Goal: Task Accomplishment & Management: Complete application form

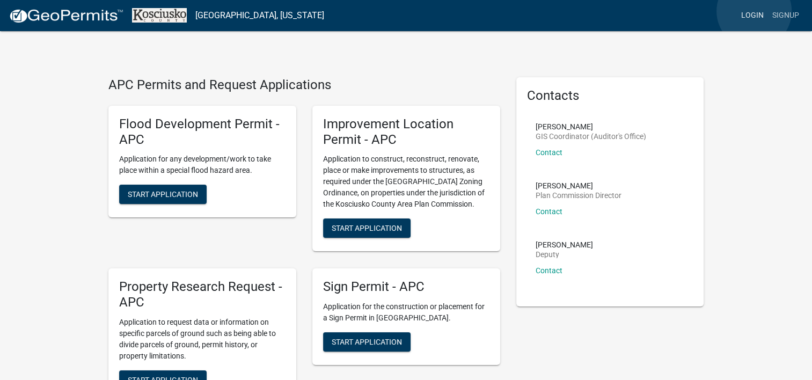
click at [754, 11] on link "Login" at bounding box center [752, 15] width 31 height 20
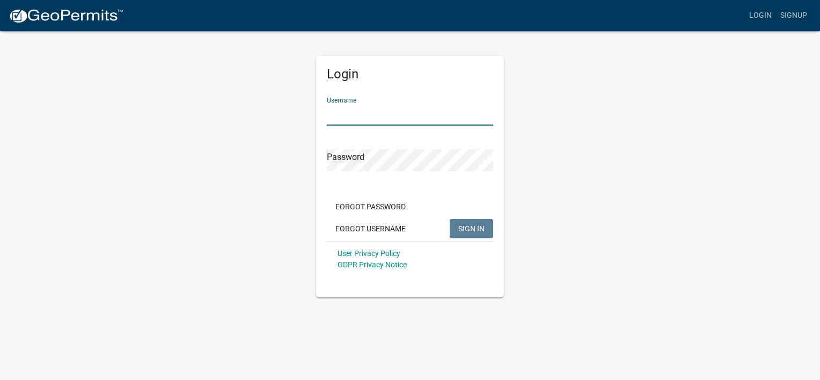
click at [383, 114] on input "Username" at bounding box center [410, 115] width 166 height 22
click at [450, 219] on button "SIGN IN" at bounding box center [471, 228] width 43 height 19
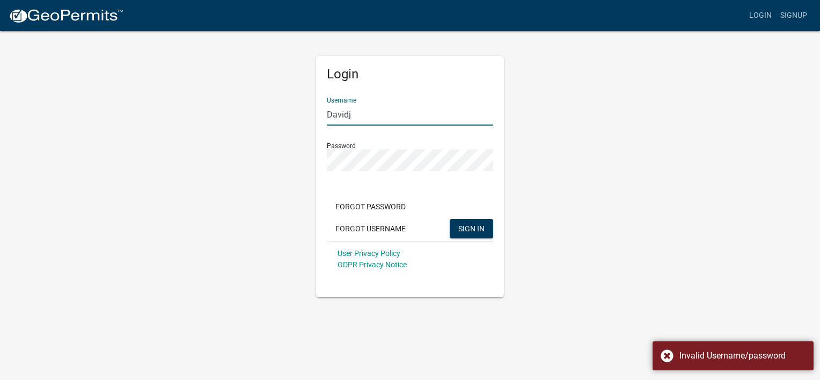
click at [361, 113] on input "Davidj" at bounding box center [410, 115] width 166 height 22
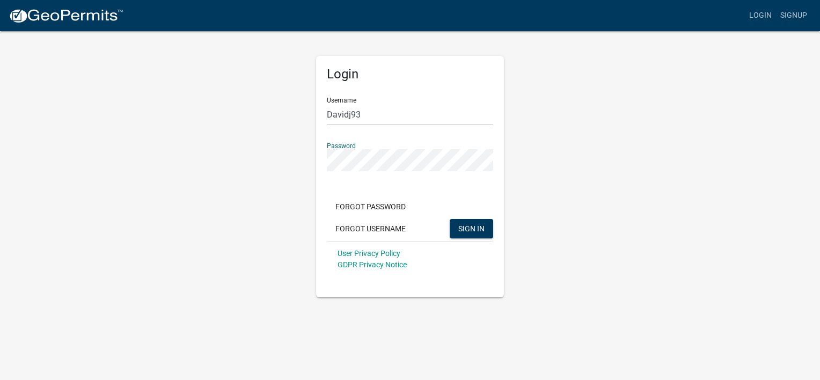
click at [450, 219] on button "SIGN IN" at bounding box center [471, 228] width 43 height 19
click at [288, 161] on div "Login Username Davidj93 Password Forgot Password Forgot Username SIGN IN User P…" at bounding box center [410, 163] width 612 height 267
click at [450, 219] on button "SIGN IN" at bounding box center [471, 228] width 43 height 19
click at [472, 219] on button "SIGN IN" at bounding box center [471, 228] width 43 height 19
click at [350, 114] on input "Davidj93" at bounding box center [410, 115] width 166 height 22
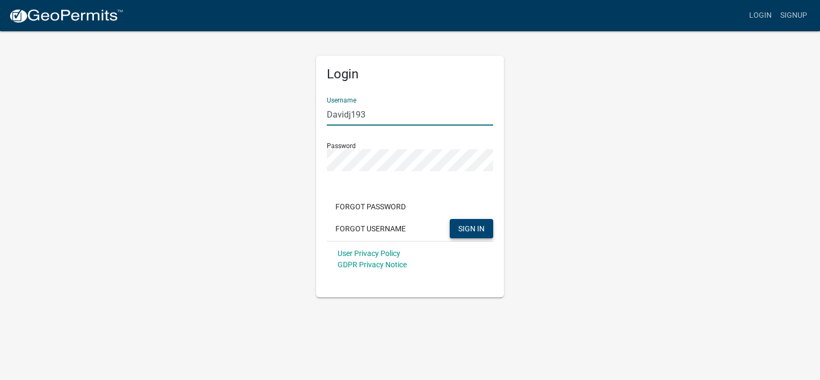
click at [462, 222] on button "SIGN IN" at bounding box center [471, 228] width 43 height 19
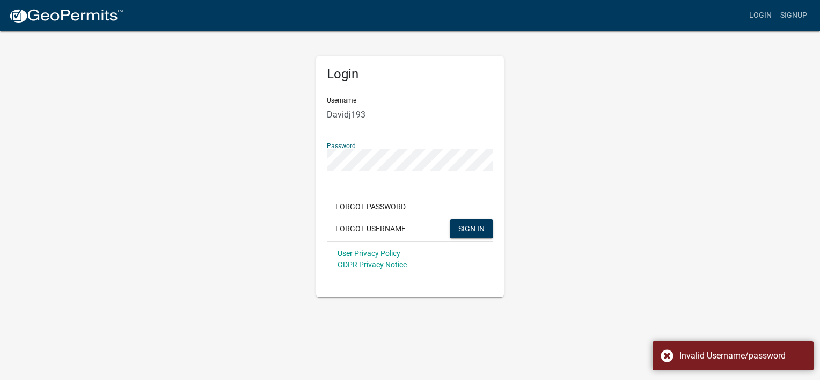
click at [207, 159] on div "Login Username Davidj193 Password Forgot Password Forgot Username SIGN IN User …" at bounding box center [410, 163] width 612 height 267
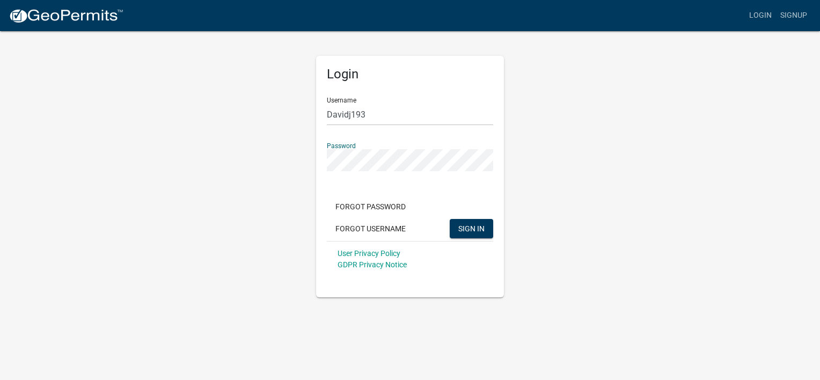
click at [450, 219] on button "SIGN IN" at bounding box center [471, 228] width 43 height 19
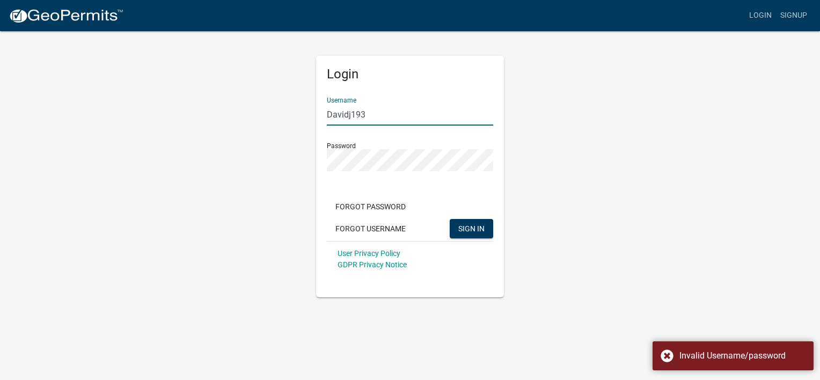
drag, startPoint x: 351, startPoint y: 114, endPoint x: 389, endPoint y: 109, distance: 38.5
click at [389, 109] on input "Davidj193" at bounding box center [410, 115] width 166 height 22
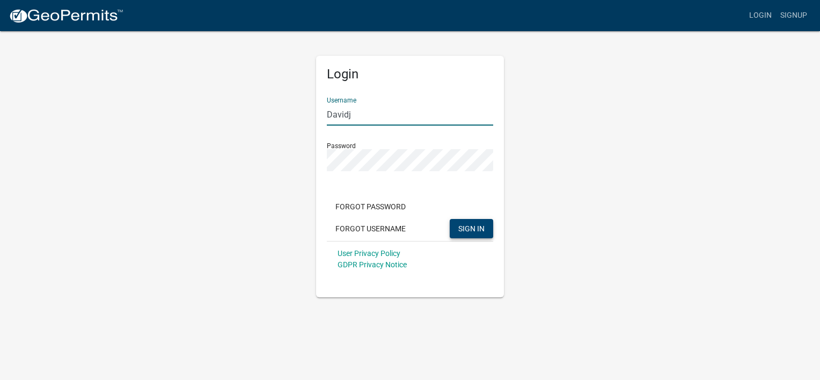
click at [462, 228] on span "SIGN IN" at bounding box center [471, 228] width 26 height 9
click at [474, 222] on button "SIGN IN" at bounding box center [471, 228] width 43 height 19
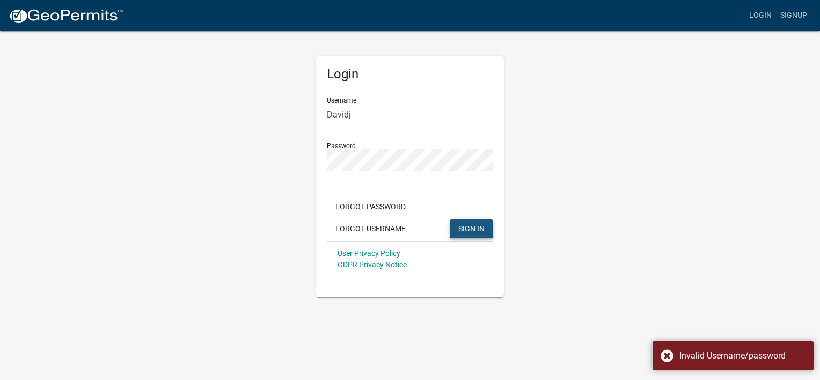
click at [479, 224] on span "SIGN IN" at bounding box center [471, 228] width 26 height 9
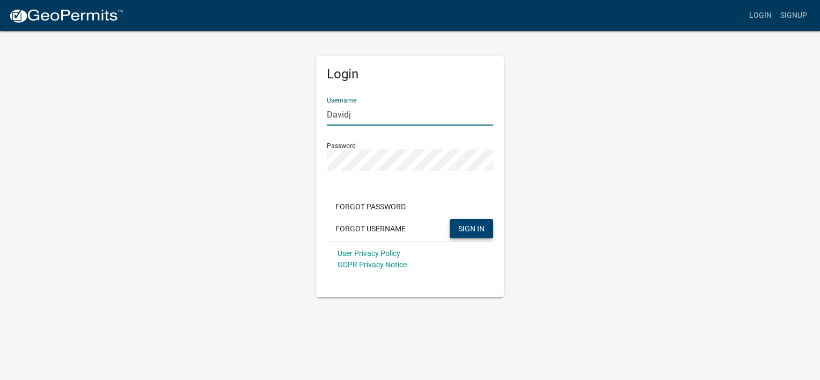
click at [357, 114] on input "Davidj" at bounding box center [410, 115] width 166 height 22
type input "Davidj93"
click at [468, 227] on span "SIGN IN" at bounding box center [471, 228] width 26 height 9
click at [450, 219] on button "SIGN IN" at bounding box center [471, 228] width 43 height 19
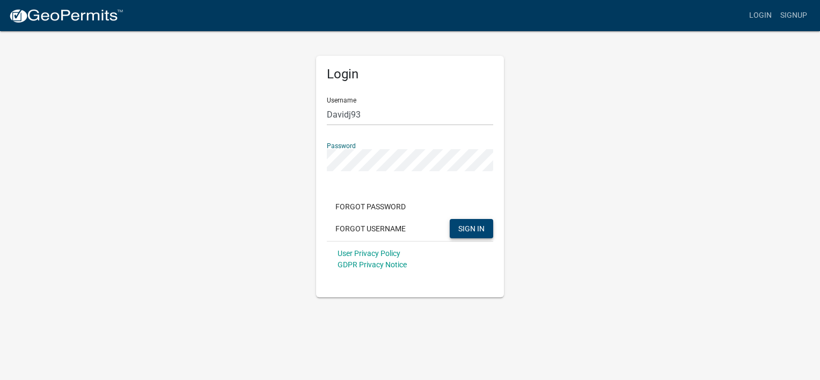
click at [450, 219] on button "SIGN IN" at bounding box center [471, 228] width 43 height 19
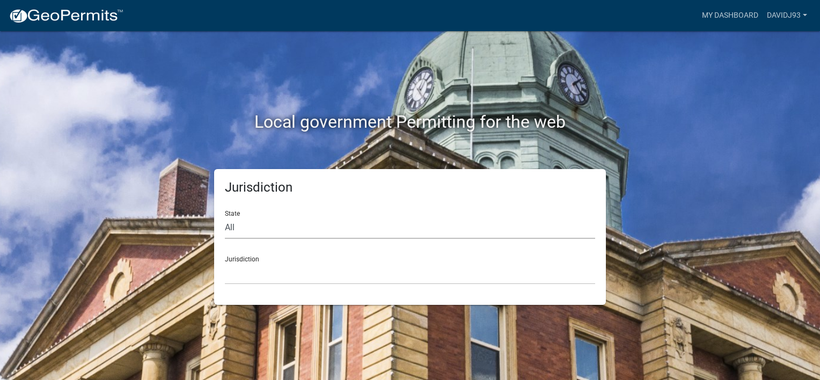
click at [357, 226] on select "All [US_STATE] [US_STATE] [US_STATE] [US_STATE] [US_STATE] [US_STATE] [US_STATE…" at bounding box center [410, 228] width 370 height 22
select select "[US_STATE]"
click at [225, 217] on select "All [US_STATE] [US_STATE] [US_STATE] [US_STATE] [US_STATE] [US_STATE] [US_STATE…" at bounding box center [410, 228] width 370 height 22
click at [282, 261] on div "Jurisdiction City of [GEOGRAPHIC_DATA], [US_STATE] City of [GEOGRAPHIC_DATA], […" at bounding box center [410, 265] width 370 height 37
click at [273, 275] on select "City of [GEOGRAPHIC_DATA], [US_STATE] City of [GEOGRAPHIC_DATA], [US_STATE] Cit…" at bounding box center [410, 274] width 370 height 22
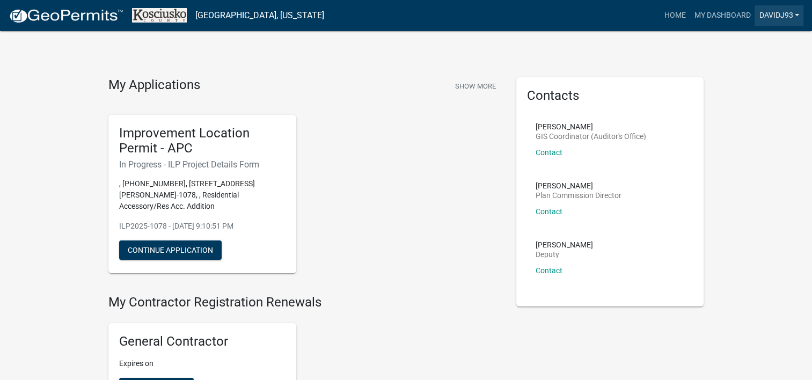
click at [774, 18] on link "Davidj93" at bounding box center [779, 15] width 49 height 20
click at [745, 41] on link "Account" at bounding box center [758, 44] width 92 height 26
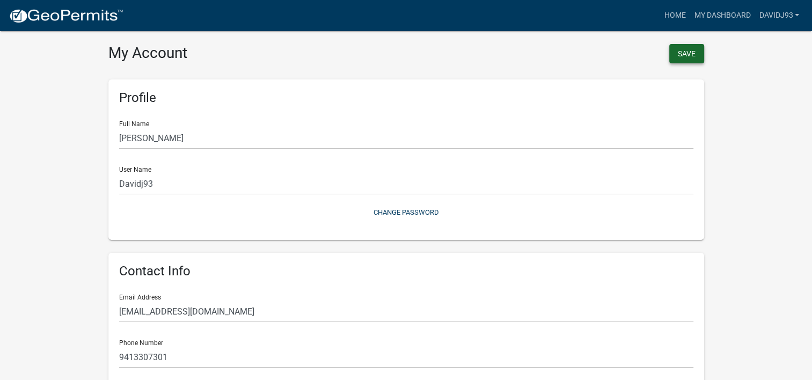
click at [687, 48] on button "Save" at bounding box center [686, 53] width 35 height 19
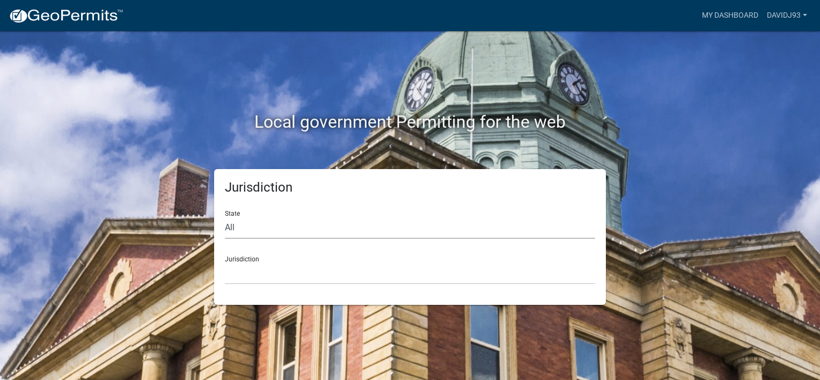
click at [288, 228] on select "All [US_STATE] [US_STATE] [US_STATE] [US_STATE] [US_STATE] [US_STATE] [US_STATE…" at bounding box center [410, 228] width 370 height 22
select select "[US_STATE]"
click at [225, 217] on select "All [US_STATE] [US_STATE] [US_STATE] [US_STATE] [US_STATE] [US_STATE] [US_STATE…" at bounding box center [410, 228] width 370 height 22
click at [275, 259] on div "Jurisdiction City of [GEOGRAPHIC_DATA], [US_STATE] City of [GEOGRAPHIC_DATA], […" at bounding box center [410, 265] width 370 height 37
click at [268, 273] on select "City of [GEOGRAPHIC_DATA], [US_STATE] City of [GEOGRAPHIC_DATA], [US_STATE] Cit…" at bounding box center [410, 274] width 370 height 22
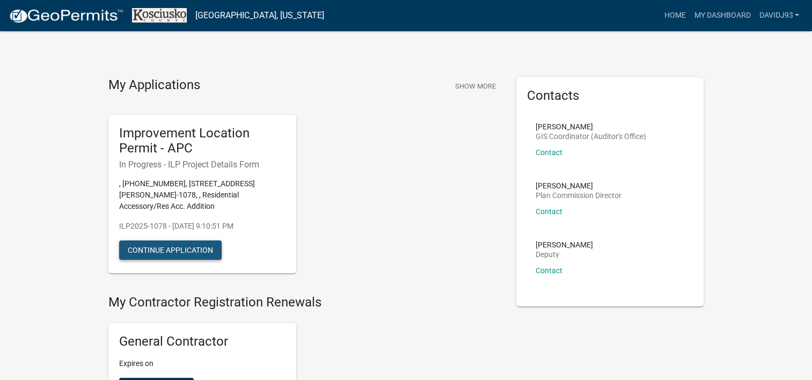
click at [182, 249] on button "Continue Application" at bounding box center [170, 249] width 103 height 19
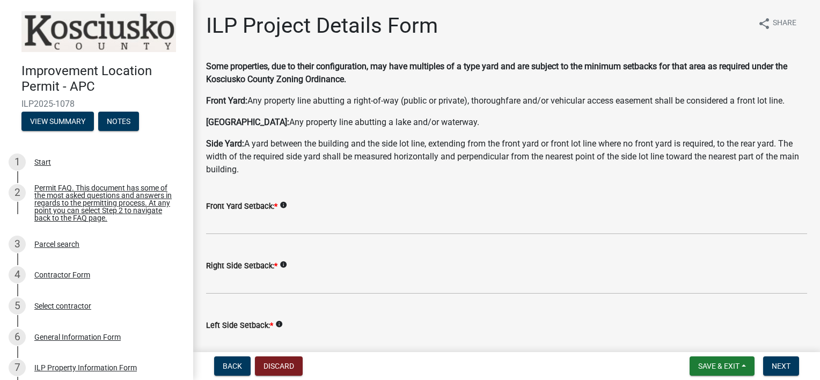
scroll to position [89, 0]
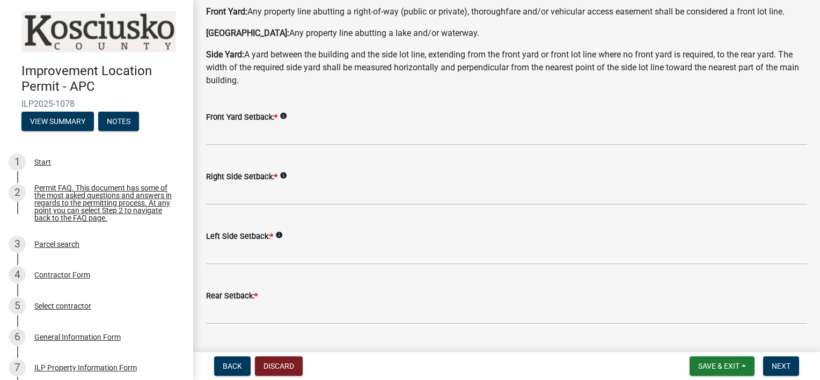
click at [285, 113] on icon "info" at bounding box center [284, 116] width 8 height 8
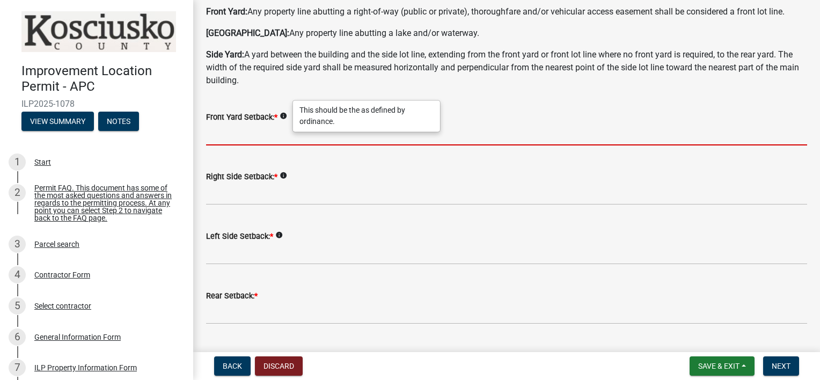
click at [753, 134] on input "text" at bounding box center [506, 134] width 601 height 22
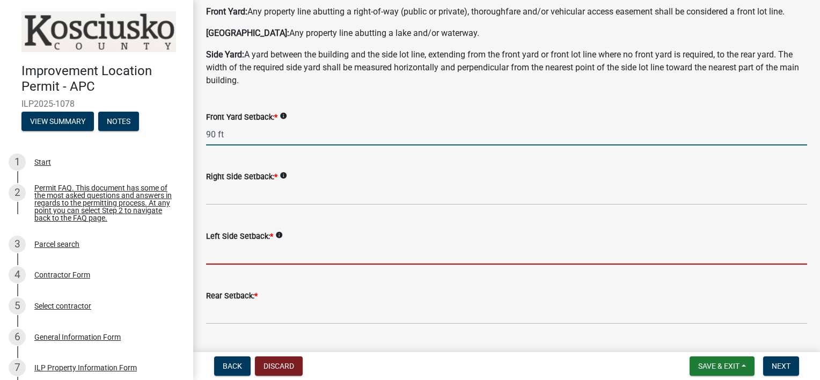
type input "90.0"
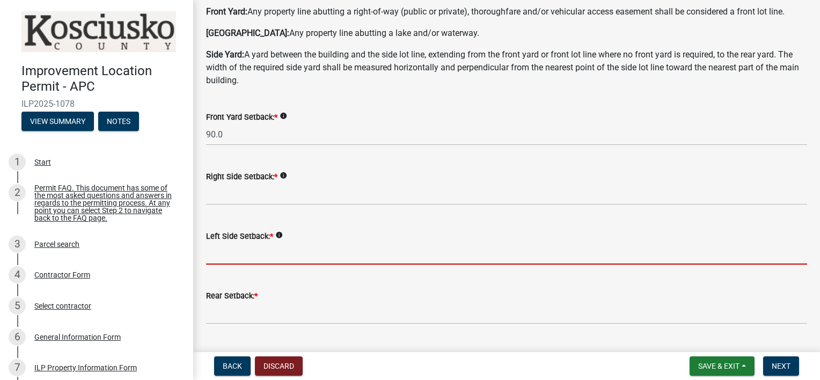
click at [257, 252] on input "text" at bounding box center [506, 254] width 601 height 22
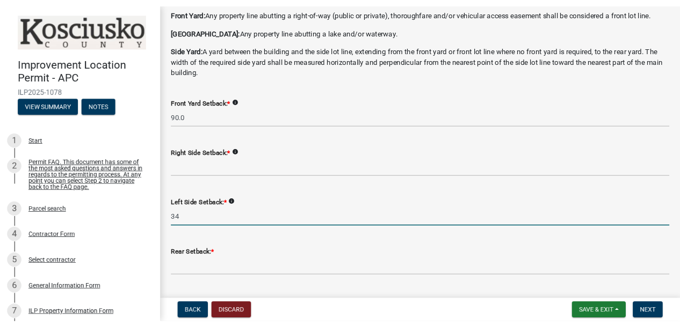
scroll to position [179, 0]
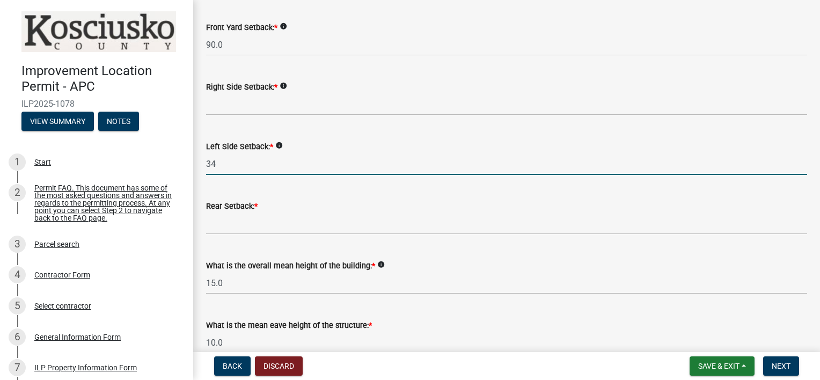
type input "34.0"
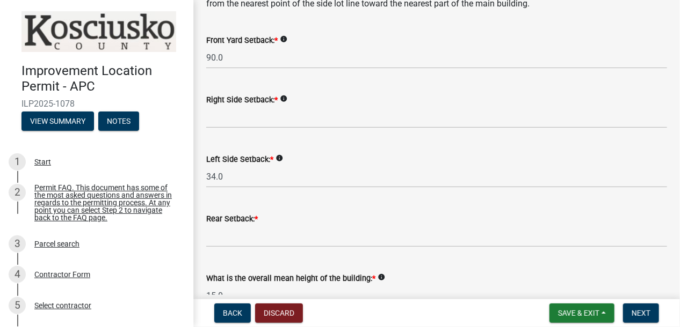
click at [623, 39] on div "Front Yard Setback: * info" at bounding box center [436, 40] width 461 height 13
click at [224, 240] on input "text" at bounding box center [436, 236] width 461 height 22
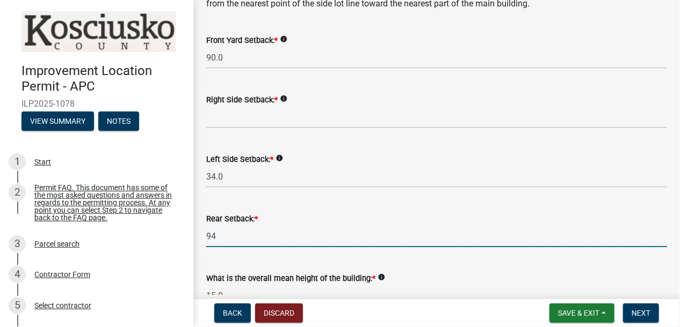
type input "94.0"
click at [404, 258] on div "What is the overall mean height of the building: * info 15.0" at bounding box center [436, 282] width 461 height 50
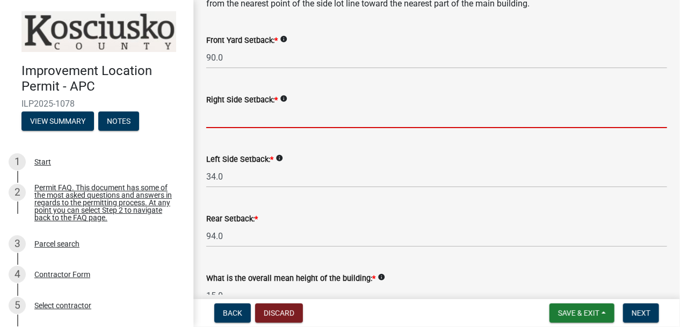
click at [255, 121] on input "text" at bounding box center [436, 117] width 461 height 22
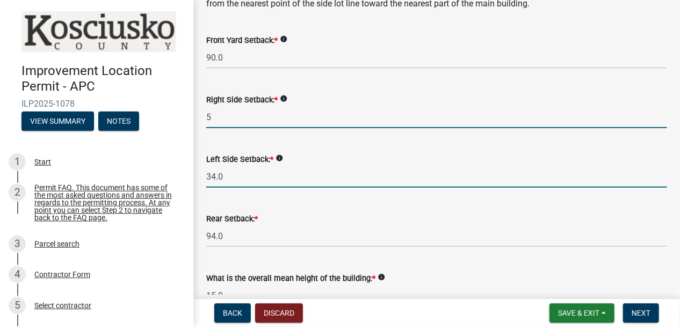
type input "5.0"
click at [400, 178] on input "34.0" at bounding box center [436, 177] width 461 height 22
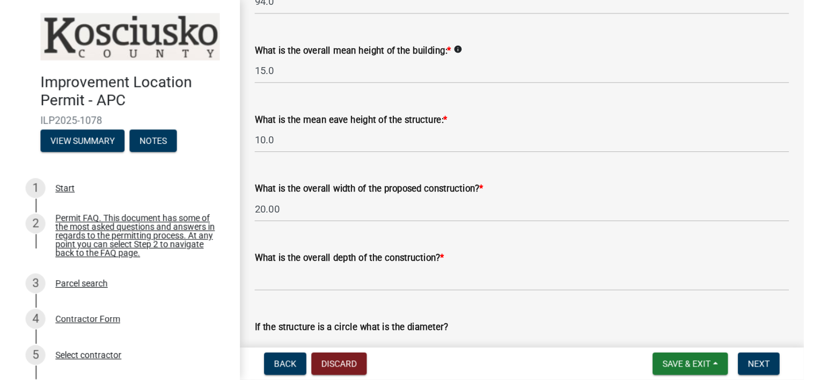
scroll to position [447, 0]
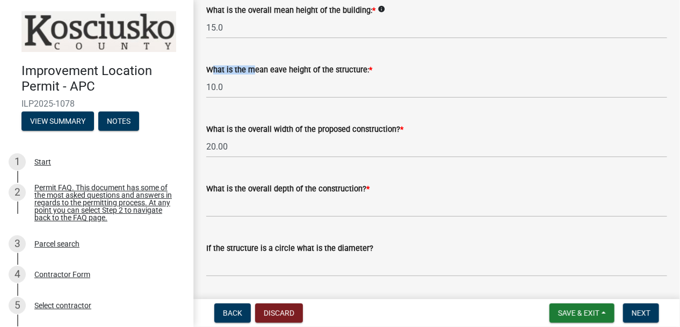
drag, startPoint x: 245, startPoint y: 68, endPoint x: 282, endPoint y: 63, distance: 37.4
click at [282, 63] on div "What is the mean eave height of the structure: *" at bounding box center [436, 69] width 461 height 13
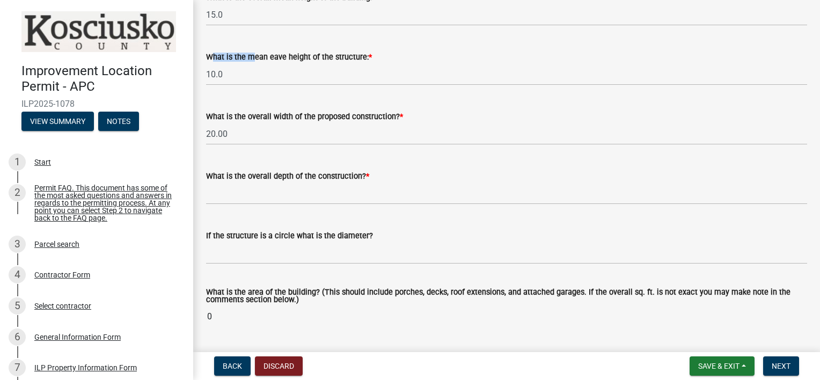
scroll to position [434, 0]
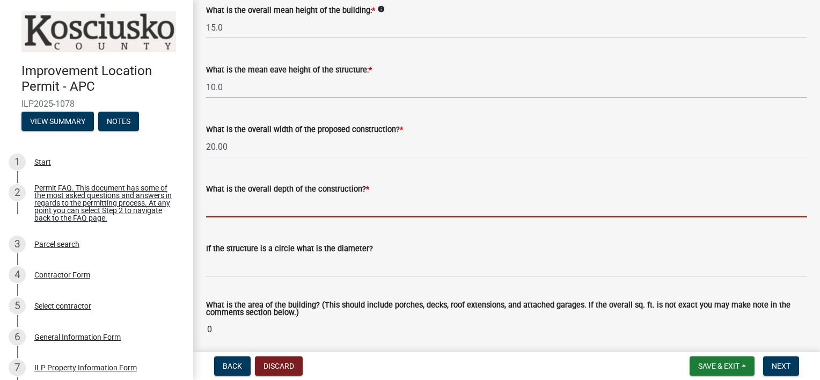
click at [299, 208] on input "text" at bounding box center [506, 206] width 601 height 22
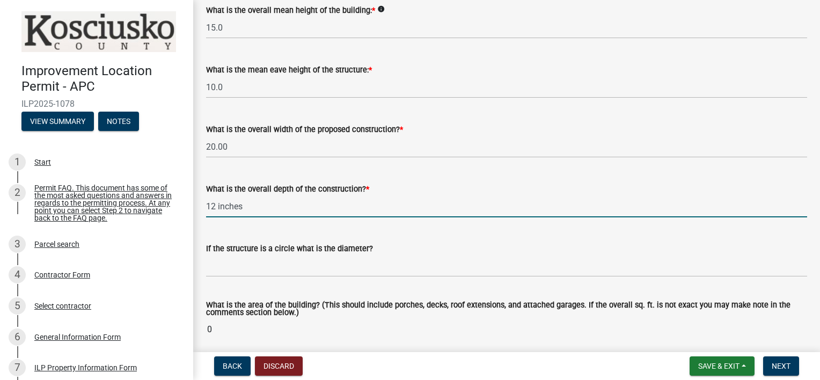
type input "12.00"
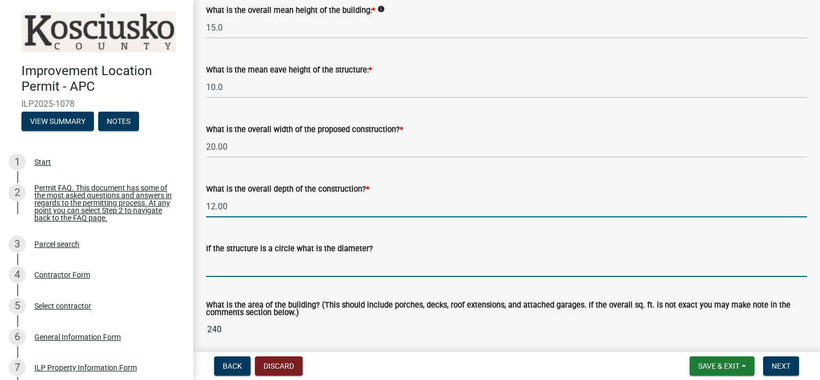
click at [281, 272] on input "text" at bounding box center [506, 266] width 601 height 22
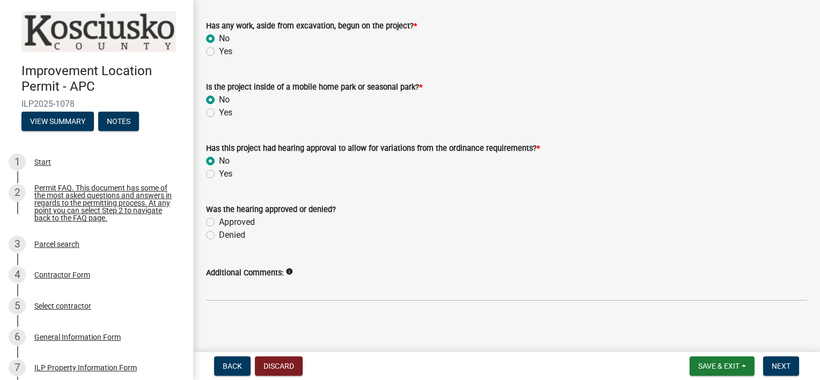
scroll to position [901, 0]
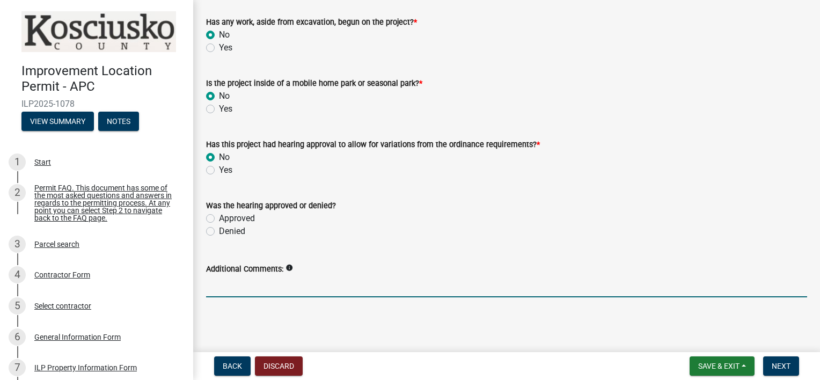
click at [296, 289] on input "Additional Comments:" at bounding box center [506, 286] width 601 height 22
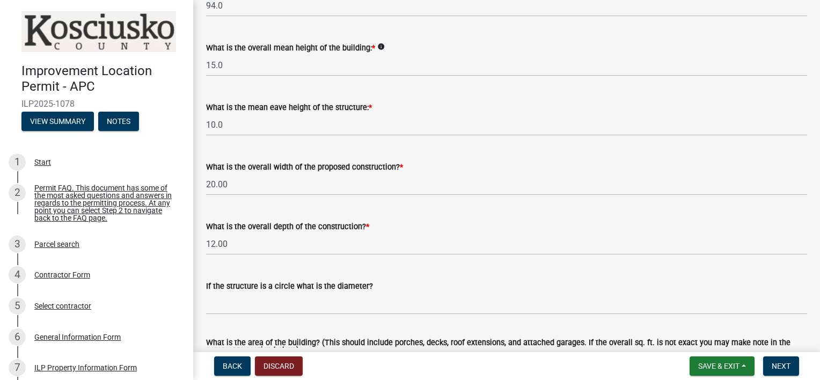
scroll to position [364, 0]
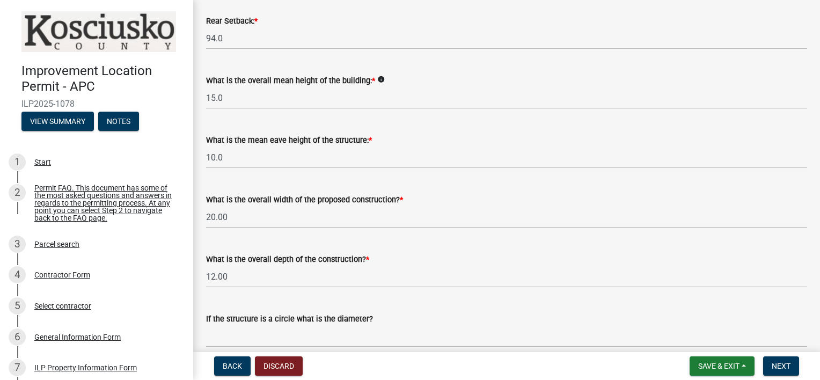
type input "No hearing at this time."
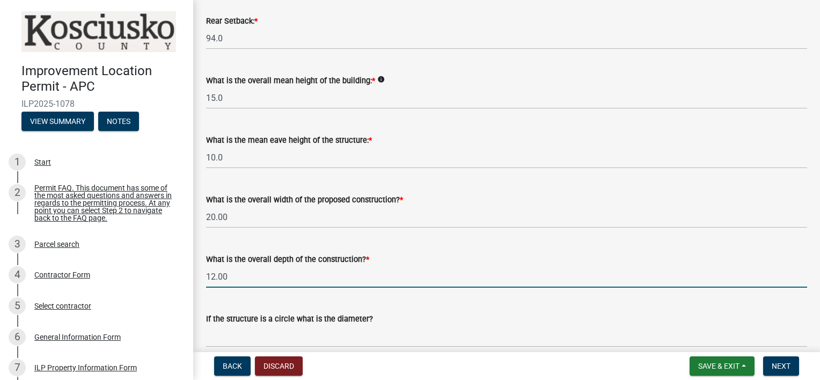
drag, startPoint x: 234, startPoint y: 277, endPoint x: 196, endPoint y: 274, distance: 37.1
click at [196, 274] on div "ILP Project Details Form share Share Some properties, due to their configuratio…" at bounding box center [506, 251] width 627 height 1204
click at [415, 276] on input "1.5" at bounding box center [506, 277] width 601 height 22
type input "1.50"
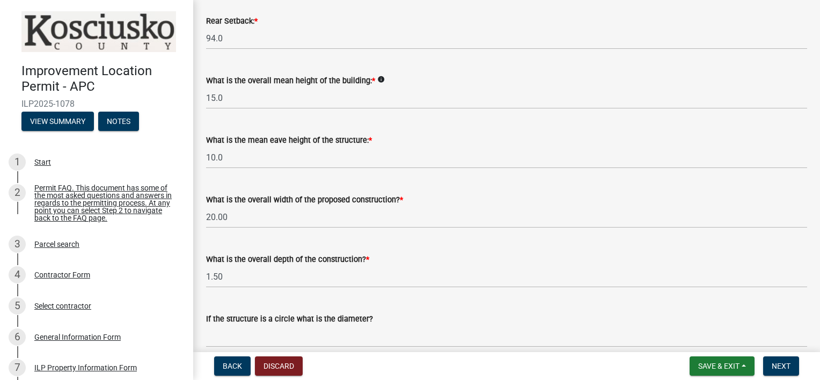
click at [440, 310] on div "If the structure is a circle what is the diameter?" at bounding box center [506, 322] width 601 height 50
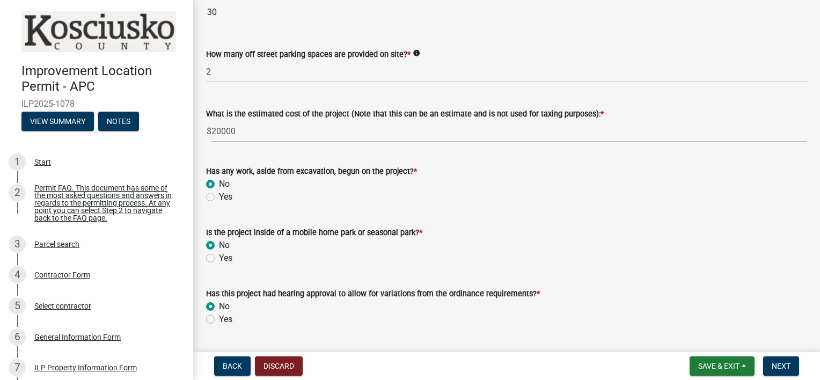
scroll to position [901, 0]
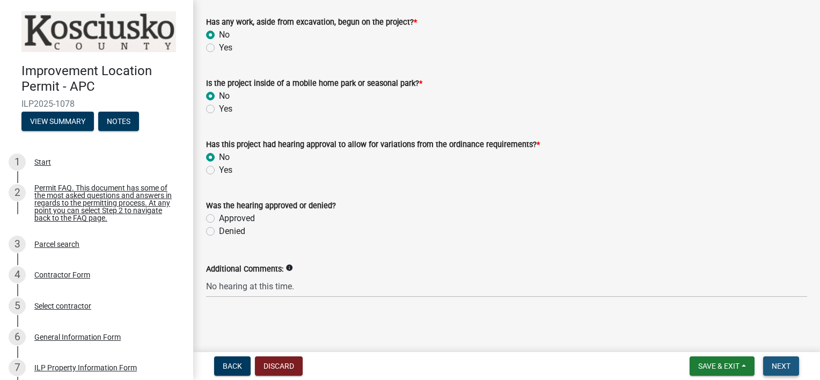
click at [773, 363] on span "Next" at bounding box center [781, 366] width 19 height 9
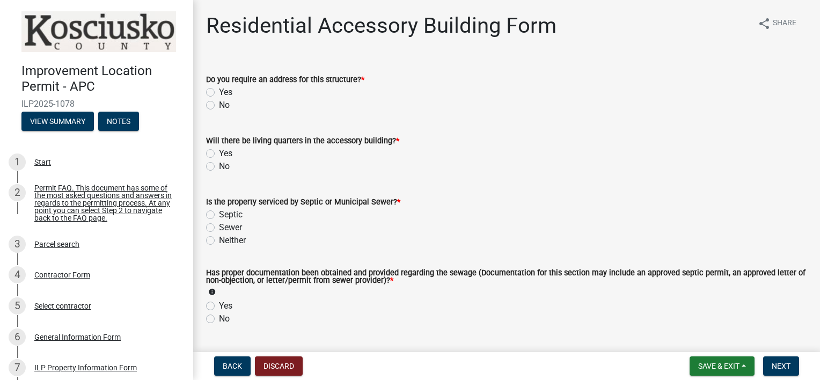
click at [219, 105] on label "No" at bounding box center [224, 105] width 11 height 13
click at [219, 105] on input "No" at bounding box center [222, 102] width 7 height 7
radio input "true"
click at [219, 164] on label "No" at bounding box center [224, 166] width 11 height 13
click at [219, 164] on input "No" at bounding box center [222, 163] width 7 height 7
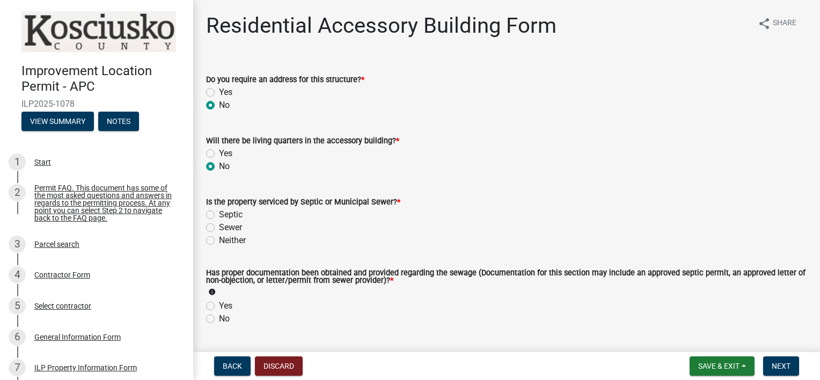
radio input "true"
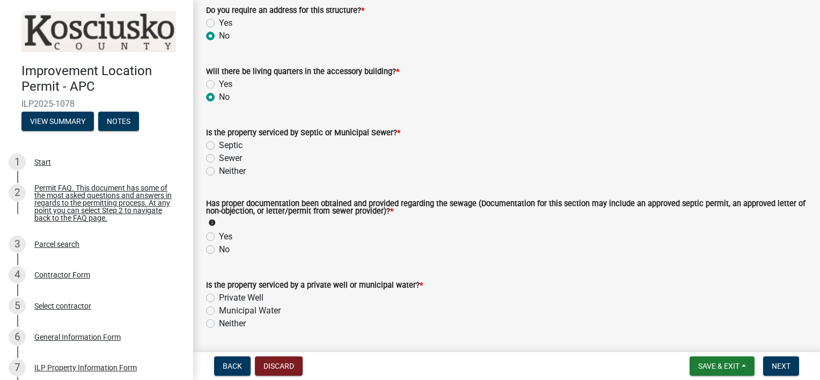
scroll to position [89, 0]
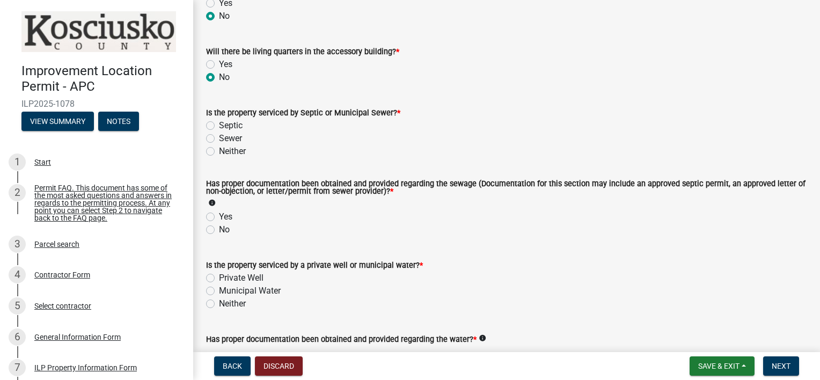
click at [219, 151] on label "Neither" at bounding box center [232, 151] width 27 height 13
click at [219, 151] on input "Neither" at bounding box center [222, 148] width 7 height 7
radio input "true"
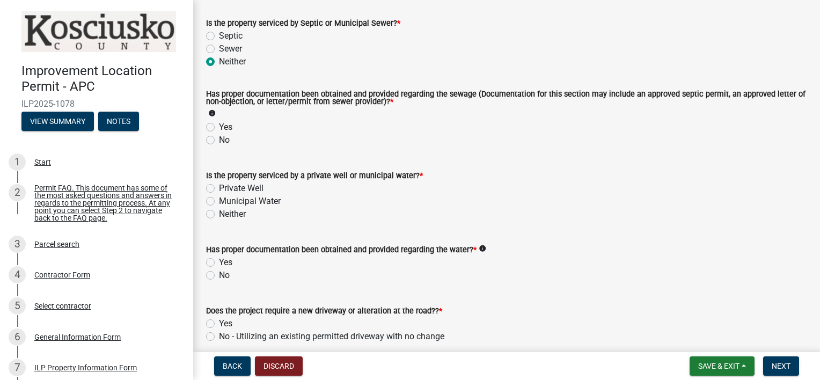
click at [212, 111] on icon "info" at bounding box center [212, 114] width 8 height 8
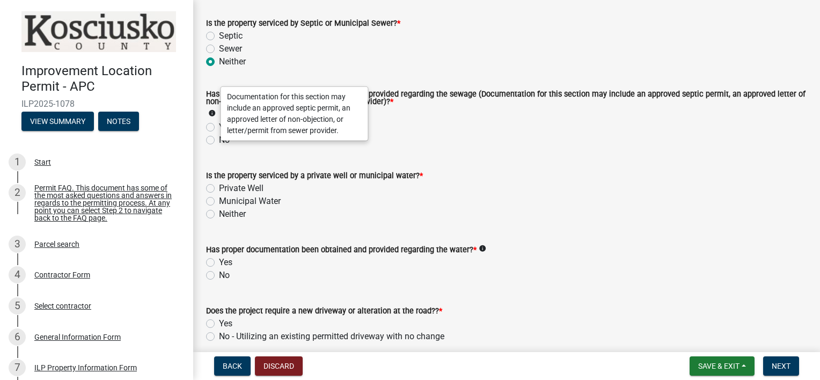
click at [502, 155] on wm-data-entity-input "Has proper documentation been obtained and provided regarding the sewage (Docum…" at bounding box center [506, 117] width 601 height 78
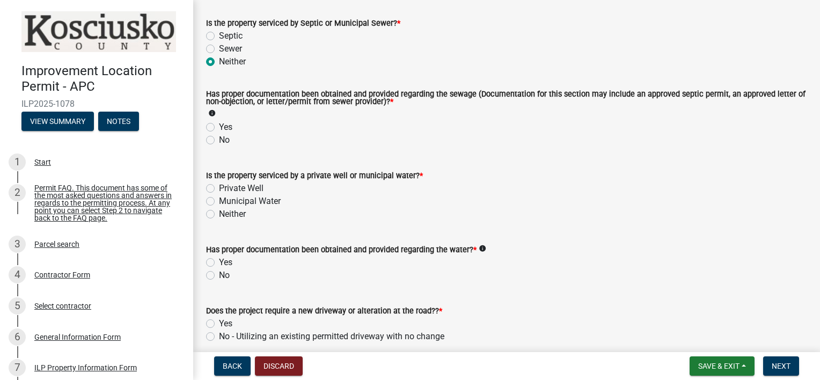
click at [219, 142] on label "No" at bounding box center [224, 140] width 11 height 13
click at [219, 141] on input "No" at bounding box center [222, 137] width 7 height 7
radio input "true"
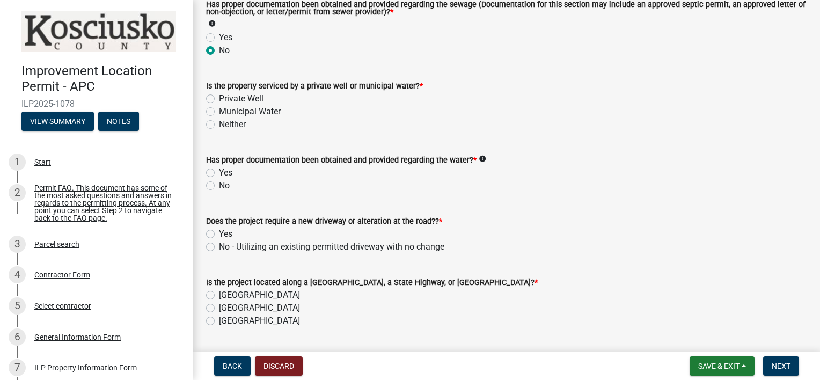
click at [291, 138] on wm-data-entity-input "Is the property serviced by a private well or municipal water? * Private Well M…" at bounding box center [506, 104] width 601 height 74
click at [219, 124] on label "Neither" at bounding box center [232, 124] width 27 height 13
click at [219, 124] on input "Neither" at bounding box center [222, 121] width 7 height 7
radio input "true"
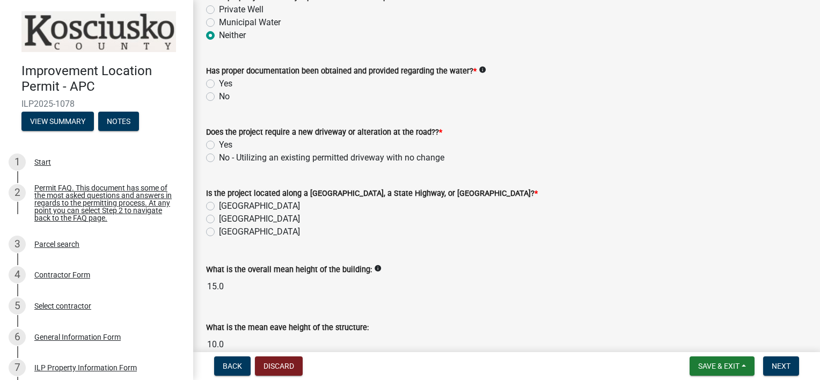
click at [480, 68] on icon "info" at bounding box center [483, 70] width 8 height 8
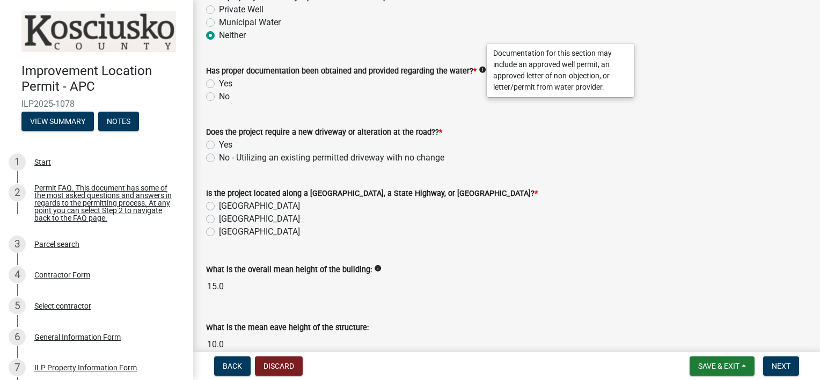
click at [219, 98] on label "No" at bounding box center [224, 96] width 11 height 13
click at [219, 97] on input "No" at bounding box center [222, 93] width 7 height 7
radio input "true"
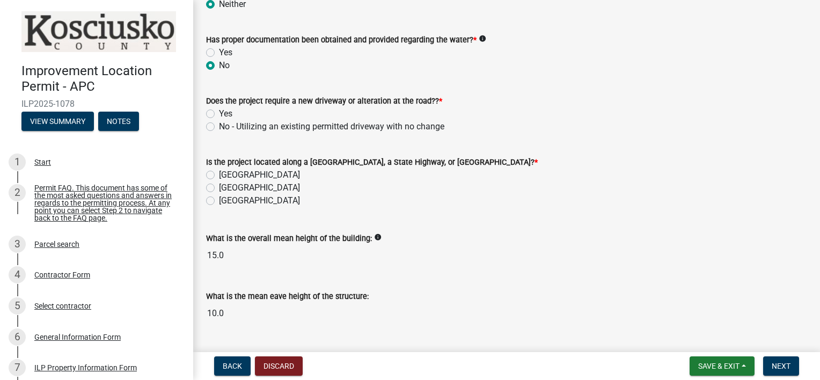
scroll to position [415, 0]
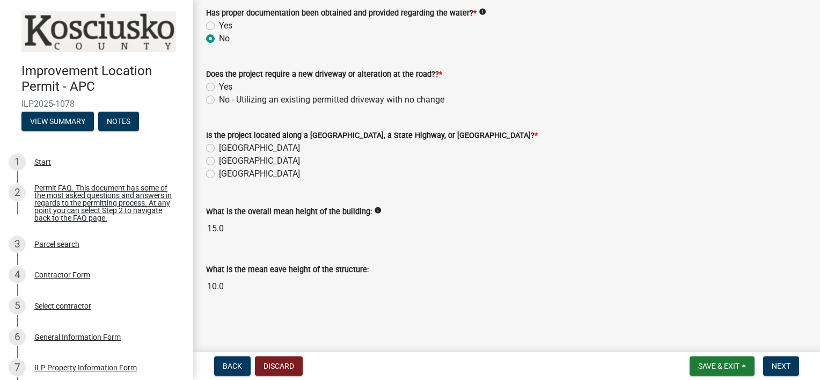
click at [219, 98] on label "No - Utilizing an existing permitted driveway with no change" at bounding box center [331, 99] width 225 height 13
click at [219, 98] on input "No - Utilizing an existing permitted driveway with no change" at bounding box center [222, 96] width 7 height 7
radio input "true"
click at [219, 146] on label "[GEOGRAPHIC_DATA]" at bounding box center [259, 148] width 81 height 13
click at [219, 146] on input "[GEOGRAPHIC_DATA]" at bounding box center [222, 145] width 7 height 7
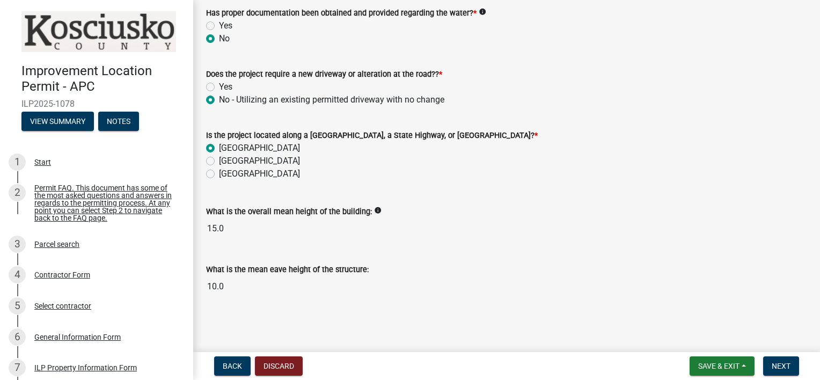
radio input "true"
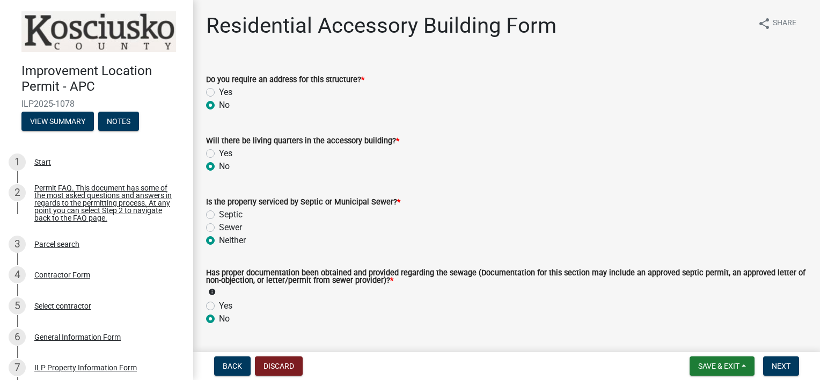
scroll to position [89, 0]
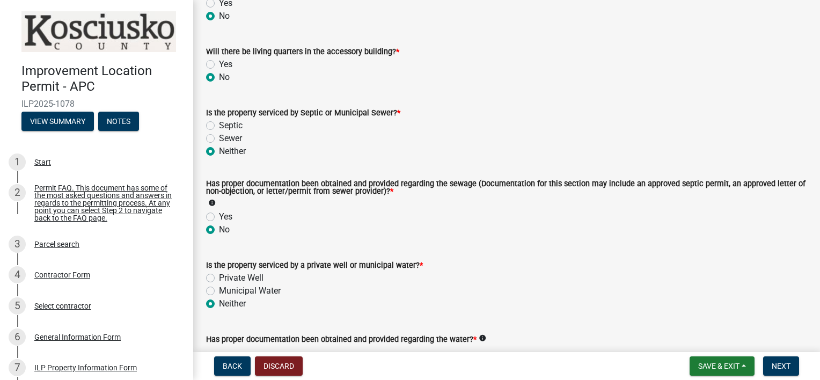
click at [219, 138] on label "Sewer" at bounding box center [230, 138] width 23 height 13
click at [219, 138] on input "Sewer" at bounding box center [222, 135] width 7 height 7
radio input "true"
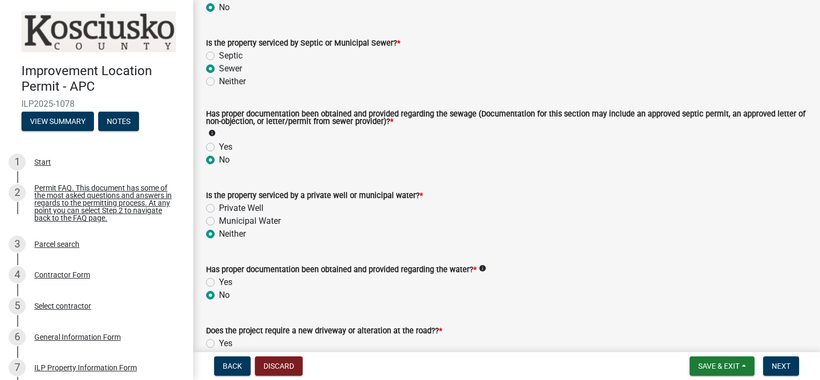
scroll to position [179, 0]
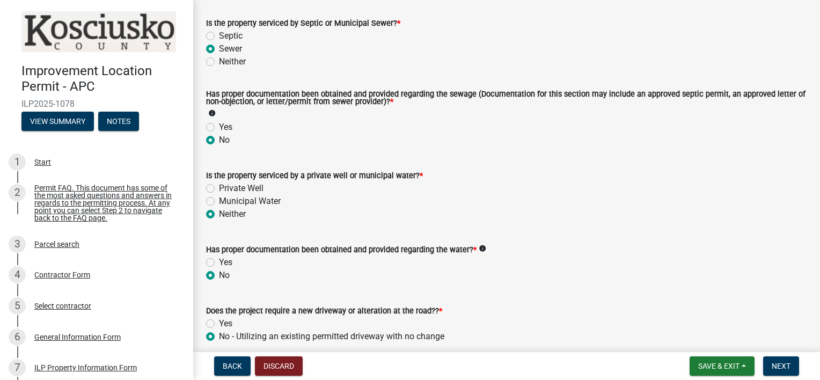
click at [219, 62] on label "Neither" at bounding box center [232, 61] width 27 height 13
click at [219, 62] on input "Neither" at bounding box center [222, 58] width 7 height 7
radio input "true"
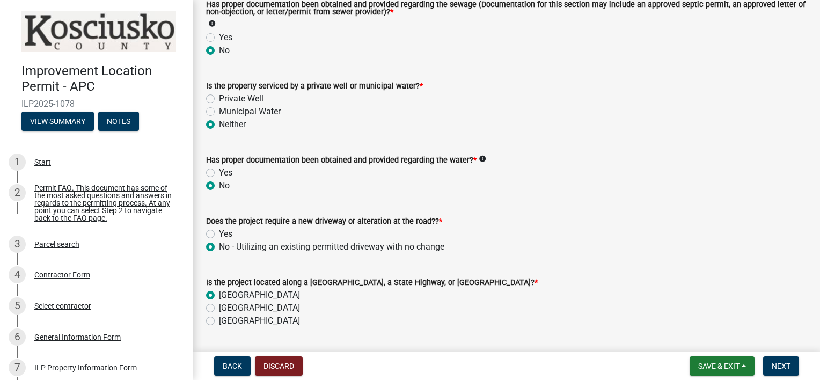
click at [219, 99] on label "Private Well" at bounding box center [241, 98] width 45 height 13
click at [219, 99] on input "Private Well" at bounding box center [222, 95] width 7 height 7
radio input "true"
click at [219, 126] on label "Neither" at bounding box center [232, 124] width 27 height 13
click at [219, 125] on input "Neither" at bounding box center [222, 121] width 7 height 7
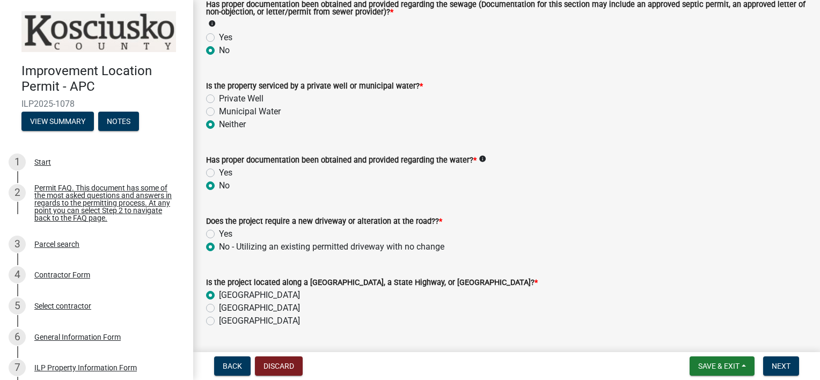
radio input "true"
click at [479, 156] on icon "info" at bounding box center [483, 159] width 8 height 8
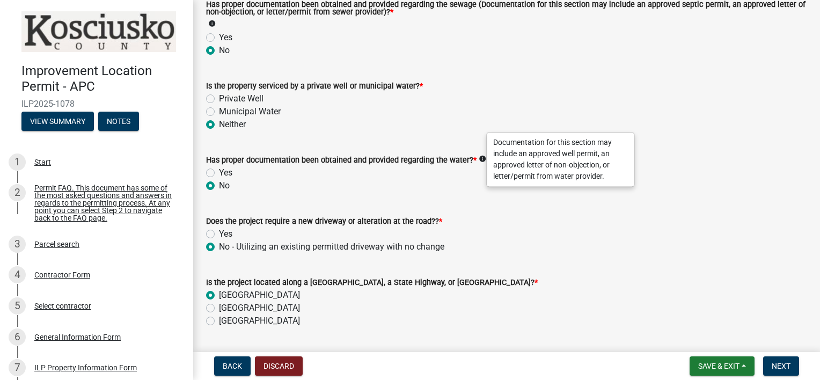
click at [479, 183] on div "No" at bounding box center [506, 185] width 601 height 13
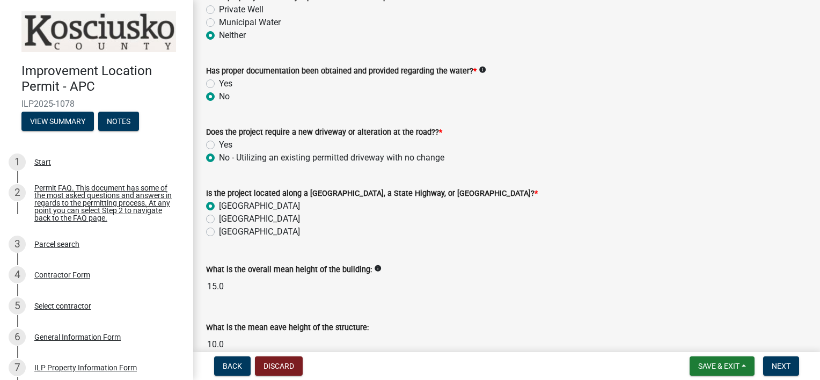
scroll to position [415, 0]
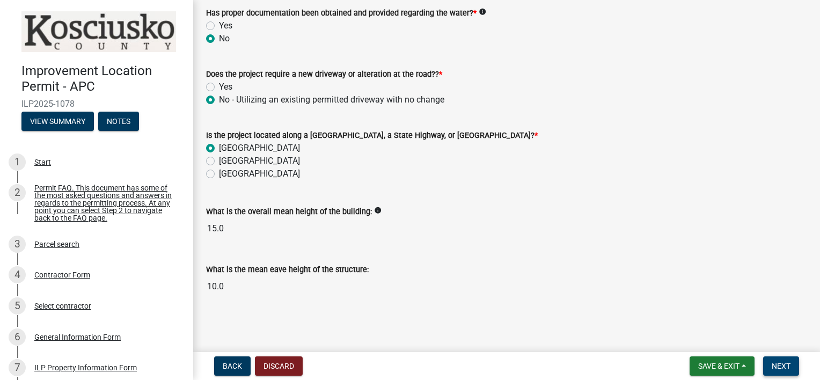
click at [780, 362] on span "Next" at bounding box center [781, 366] width 19 height 9
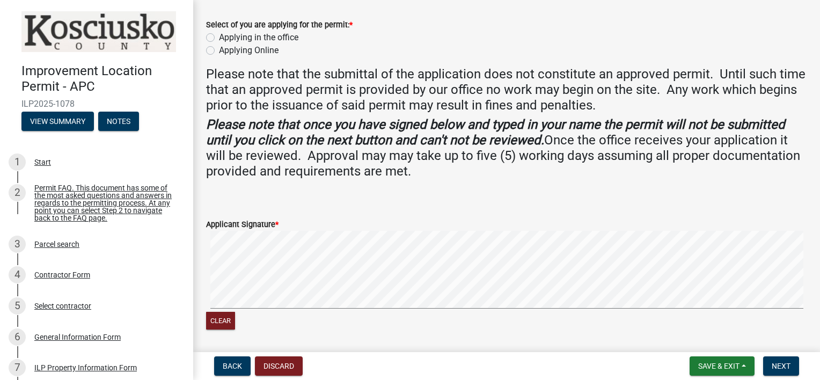
scroll to position [179, 0]
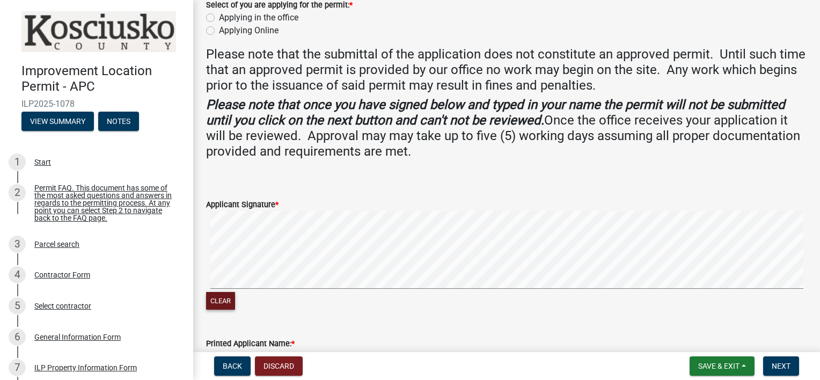
drag, startPoint x: 261, startPoint y: 208, endPoint x: 212, endPoint y: 298, distance: 103.6
click at [212, 298] on button "Clear" at bounding box center [220, 301] width 29 height 18
drag, startPoint x: 221, startPoint y: 291, endPoint x: 375, endPoint y: 366, distance: 171.2
drag, startPoint x: 375, startPoint y: 366, endPoint x: 360, endPoint y: 365, distance: 15.6
click at [360, 365] on div "Back Discard Save & Exit Save Save & Exit Next" at bounding box center [507, 365] width 610 height 19
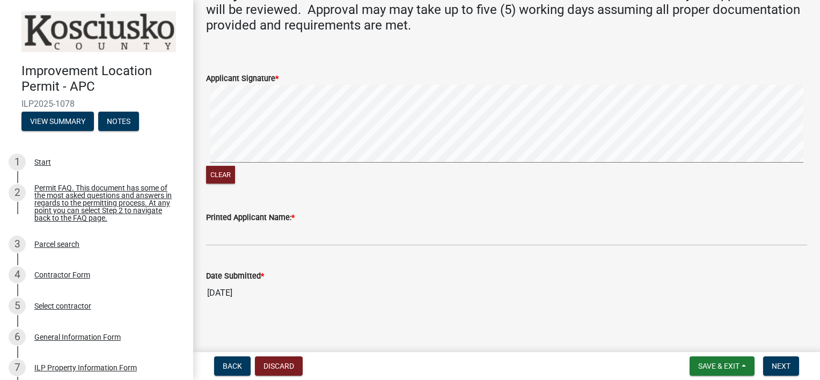
scroll to position [309, 0]
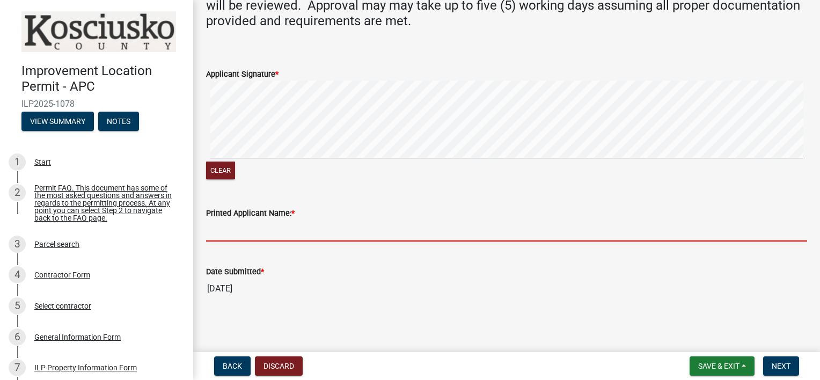
click at [276, 230] on input "Printed Applicant Name: *" at bounding box center [506, 231] width 601 height 22
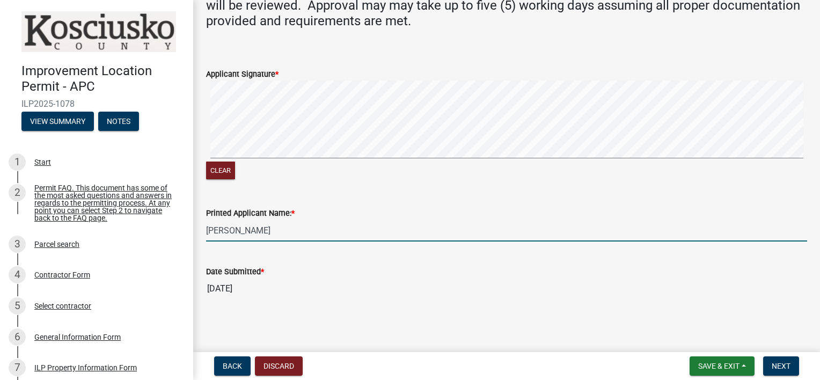
type input "[PERSON_NAME]"
click at [223, 308] on div "ILP Submittal Form share Share Select of you are applying for the permit: * App…" at bounding box center [506, 11] width 617 height 614
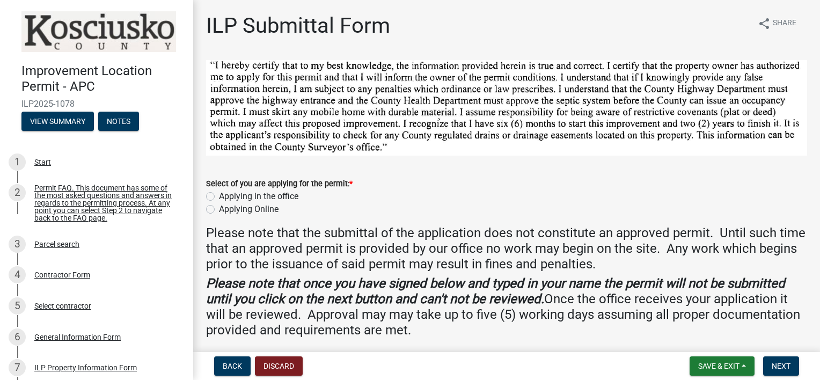
scroll to position [0, 0]
click at [370, 231] on h4 "Please note that the submittal of the application does not constitute an approv…" at bounding box center [506, 248] width 601 height 46
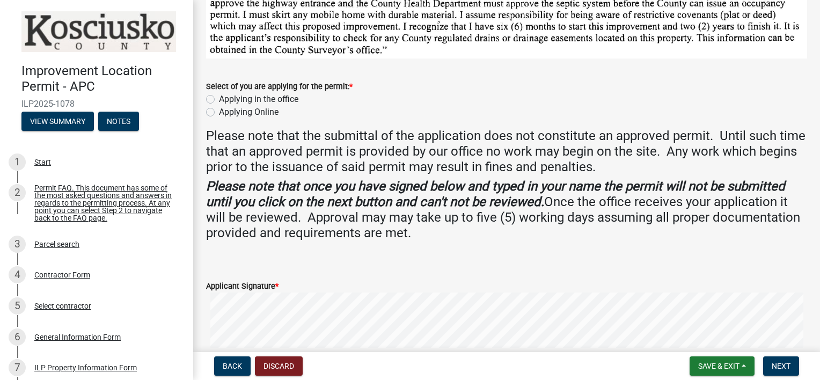
scroll to position [130, 0]
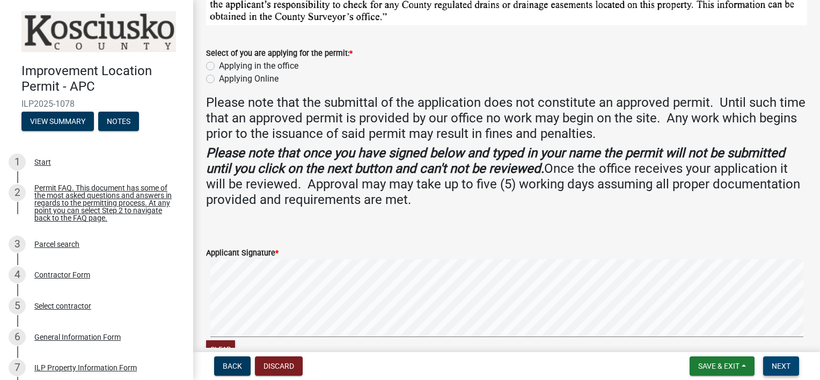
click at [778, 363] on span "Next" at bounding box center [781, 366] width 19 height 9
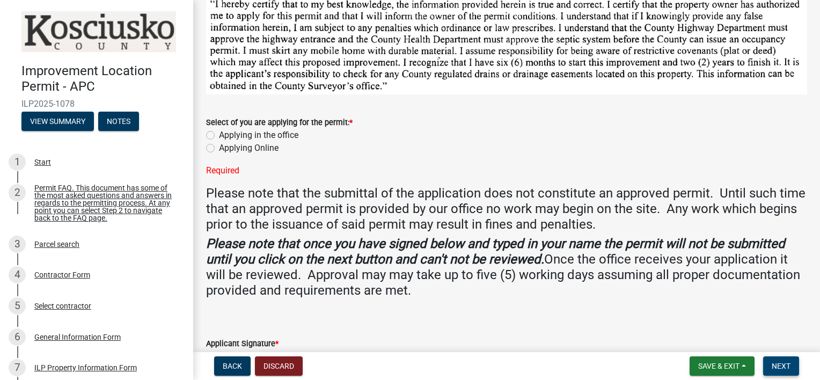
scroll to position [41, 0]
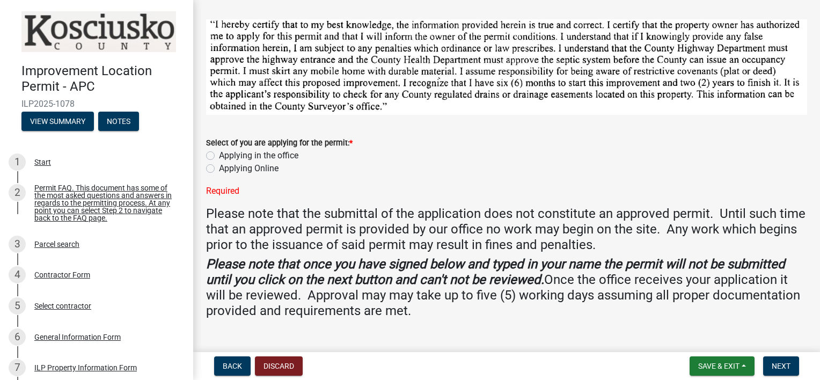
click at [219, 152] on label "Applying in the office" at bounding box center [258, 155] width 79 height 13
click at [219, 152] on input "Applying in the office" at bounding box center [222, 152] width 7 height 7
radio input "true"
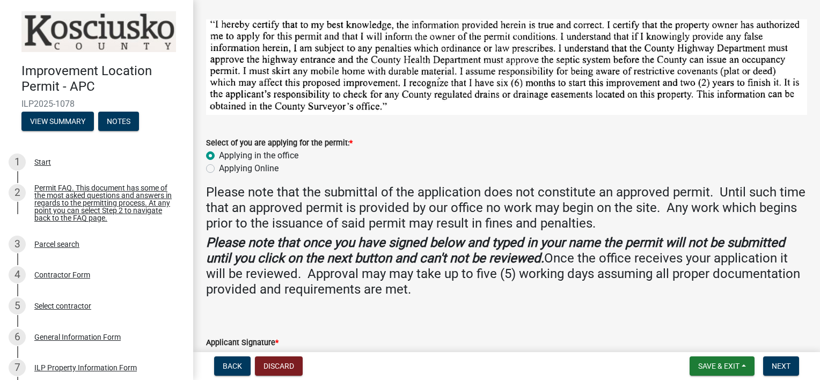
click at [219, 165] on label "Applying Online" at bounding box center [249, 168] width 60 height 13
click at [219, 165] on input "Applying Online" at bounding box center [222, 165] width 7 height 7
radio input "true"
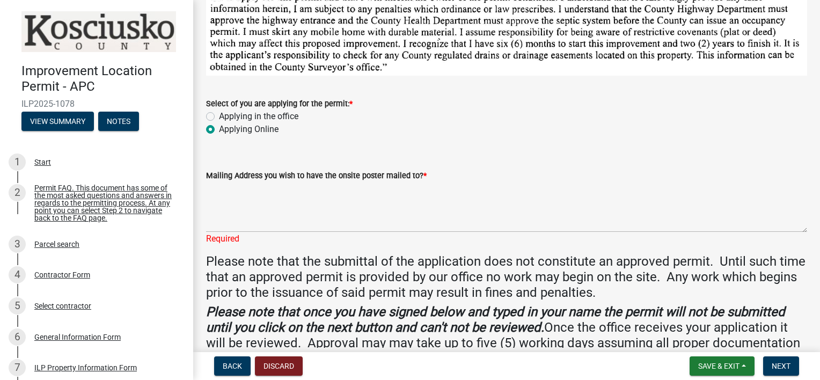
scroll to position [60, 0]
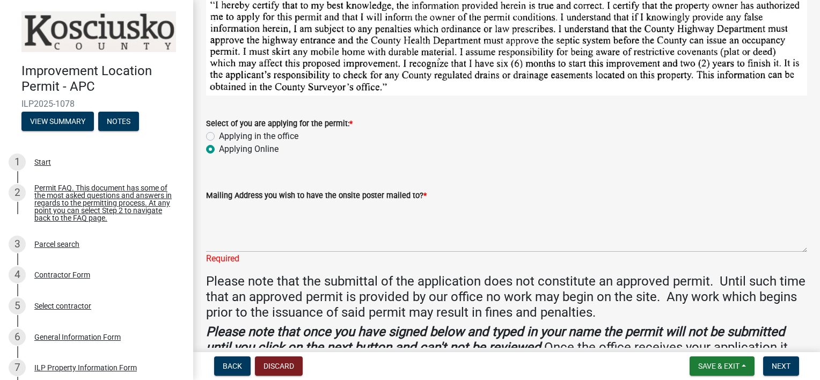
click at [219, 133] on label "Applying in the office" at bounding box center [258, 136] width 79 height 13
click at [219, 133] on input "Applying in the office" at bounding box center [222, 133] width 7 height 7
radio input "true"
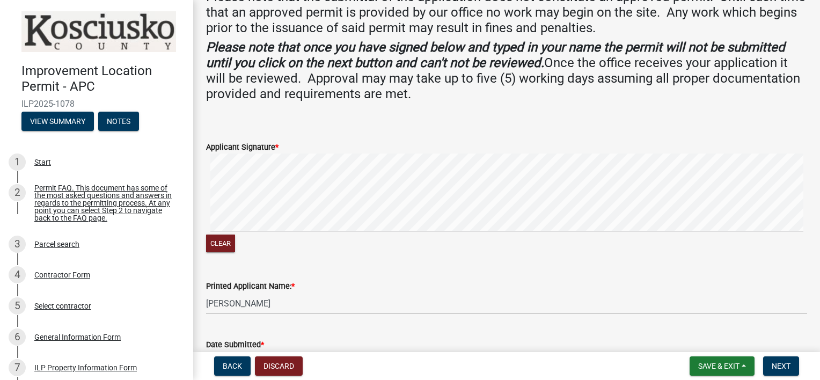
scroll to position [239, 0]
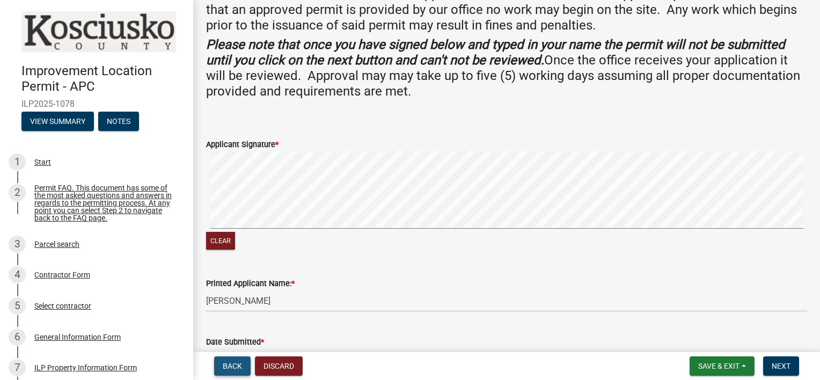
click at [232, 367] on span "Back" at bounding box center [232, 366] width 19 height 9
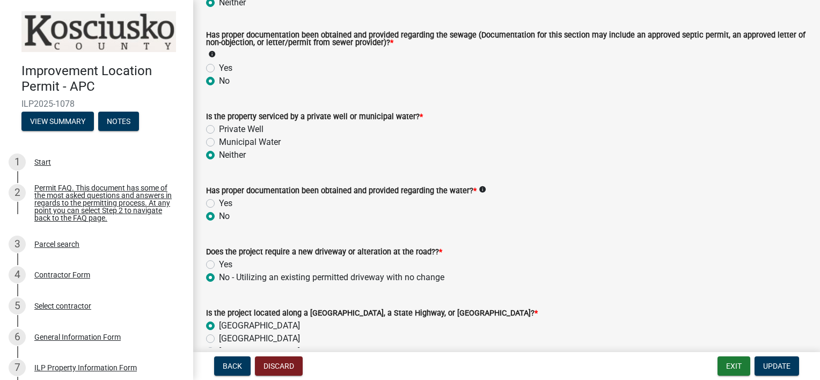
scroll to position [268, 0]
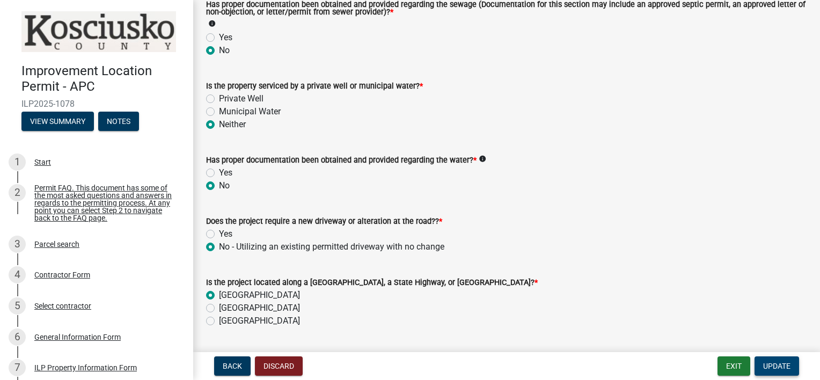
click at [782, 367] on span "Update" at bounding box center [776, 366] width 27 height 9
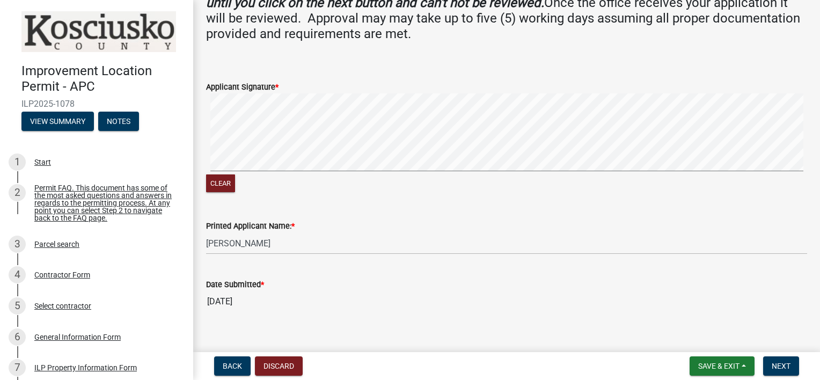
scroll to position [309, 0]
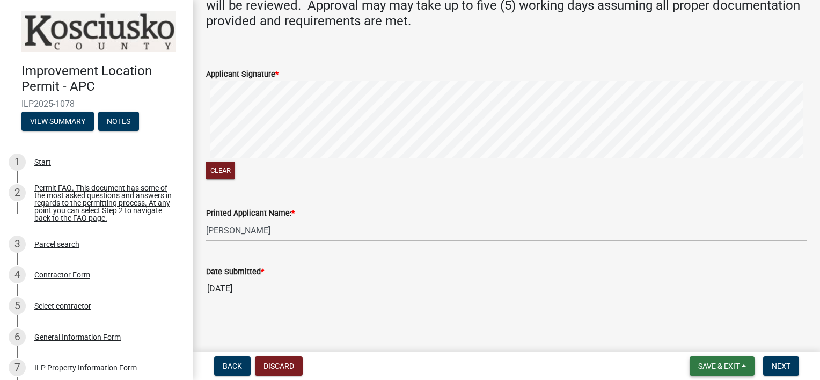
click at [709, 362] on span "Save & Exit" at bounding box center [718, 366] width 41 height 9
click at [694, 314] on button "Save" at bounding box center [712, 313] width 86 height 26
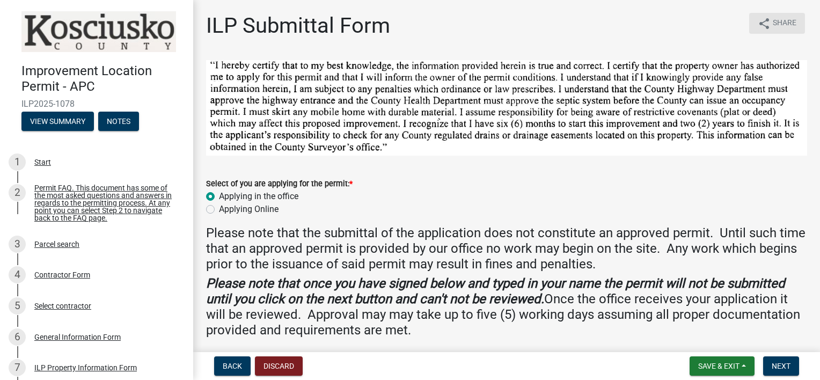
click at [758, 20] on icon "share" at bounding box center [764, 23] width 13 height 13
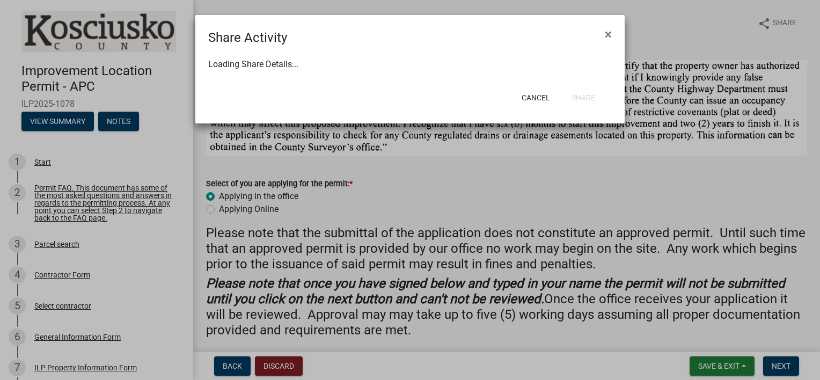
select select "1"
select select "0"
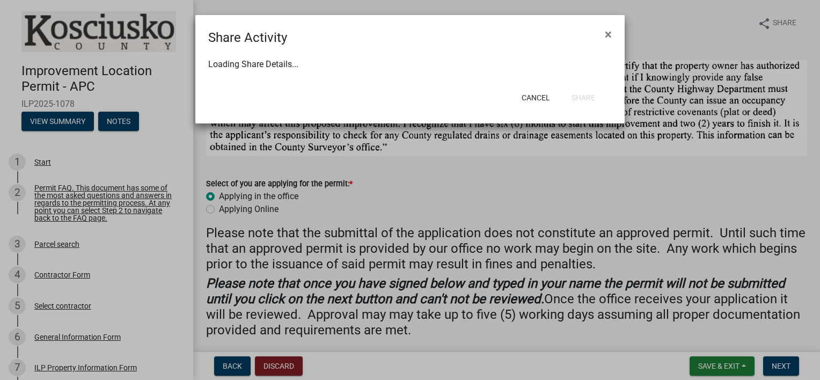
select select "0"
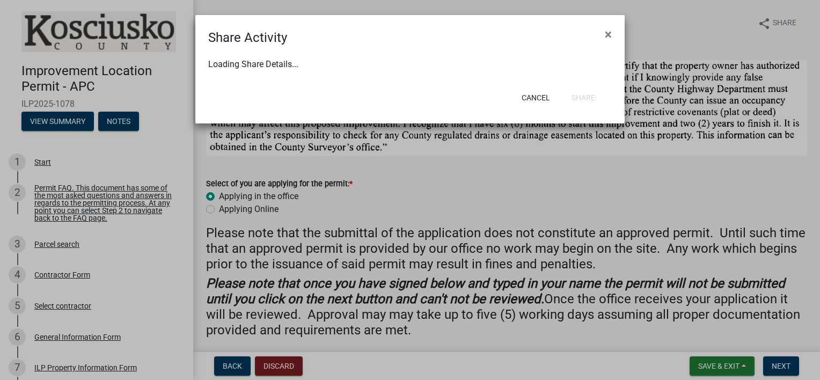
select select "0"
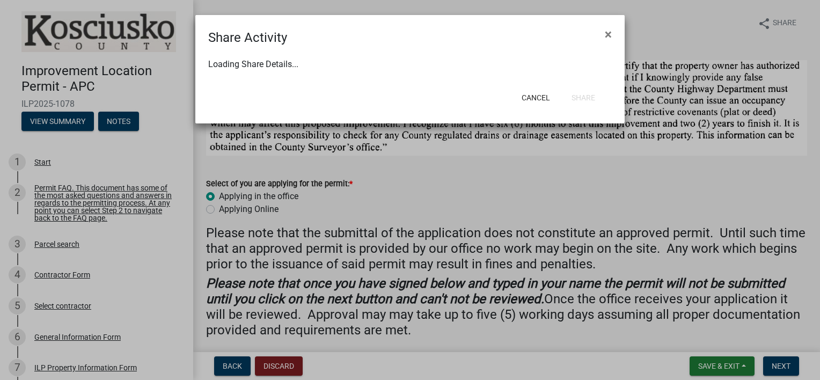
select select "0"
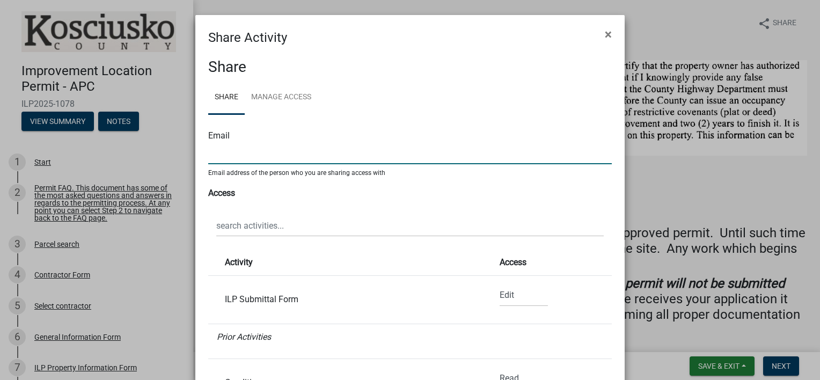
click at [281, 155] on input "text" at bounding box center [410, 153] width 404 height 22
type input "[EMAIL_ADDRESS][DOMAIN_NAME]"
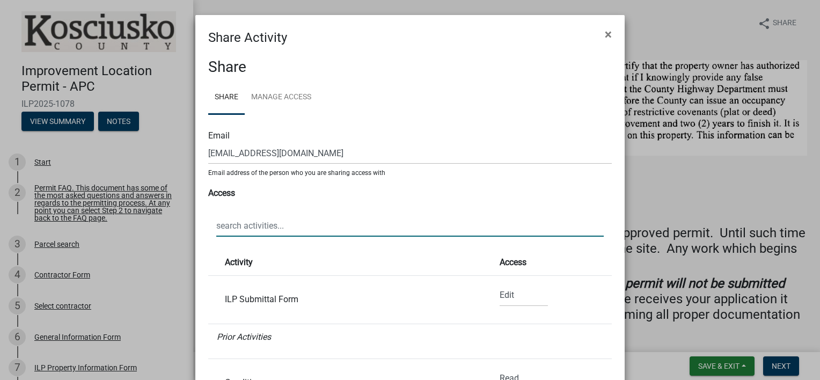
click at [292, 230] on input "text" at bounding box center [410, 226] width 388 height 22
click at [279, 97] on link "Manage Access" at bounding box center [281, 98] width 73 height 34
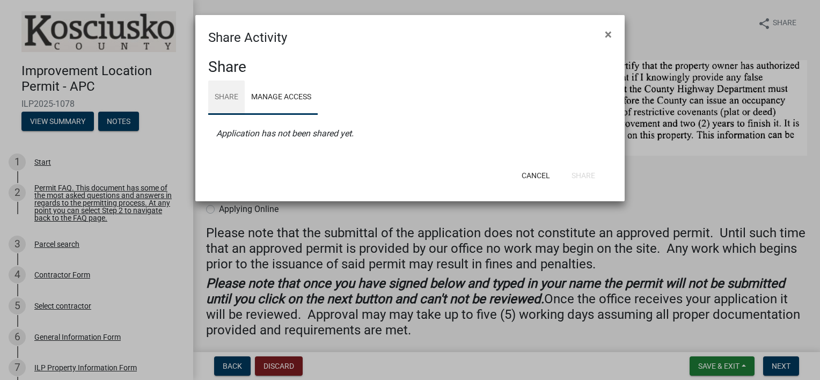
click at [223, 94] on link "Share" at bounding box center [226, 98] width 37 height 34
select select "1"
select select "0"
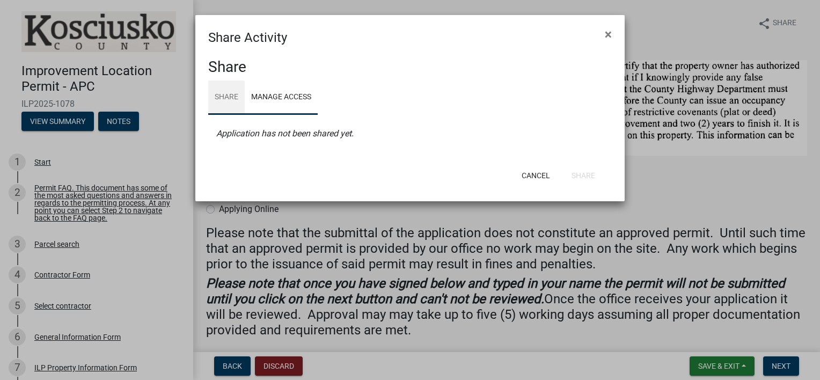
select select "0"
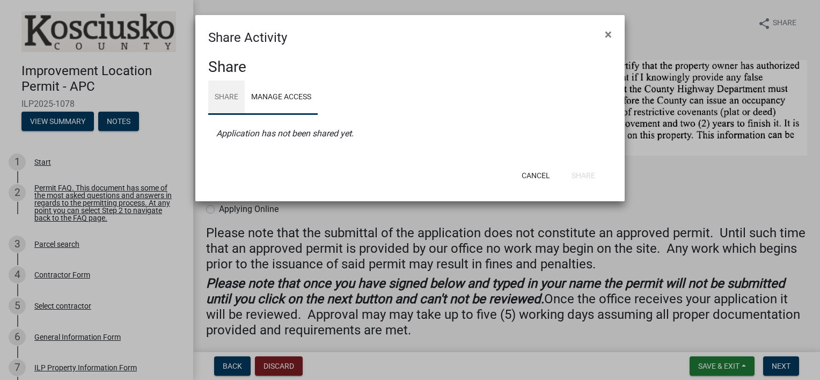
select select "0"
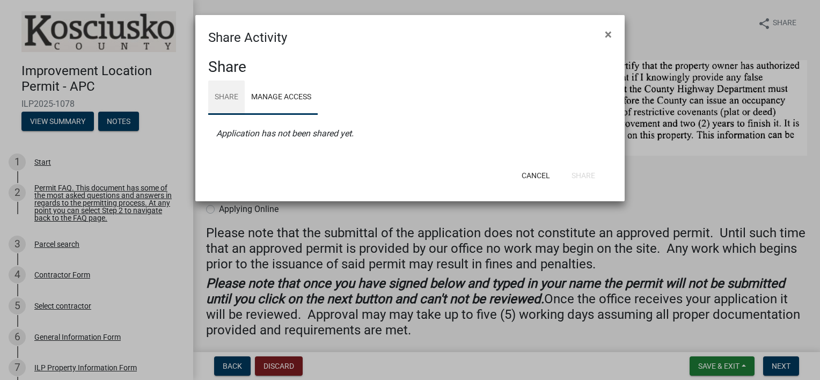
select select "0"
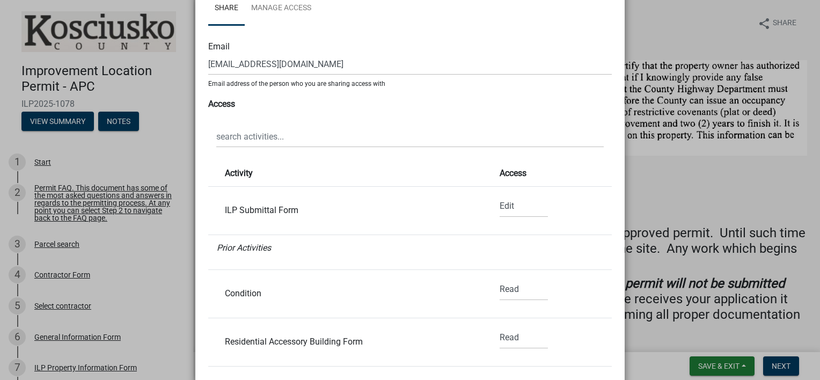
click at [659, 21] on ngb-modal-window "Share Activity × Share Share Manage Access Email [EMAIL_ADDRESS][DOMAIN_NAME] E…" at bounding box center [410, 190] width 820 height 380
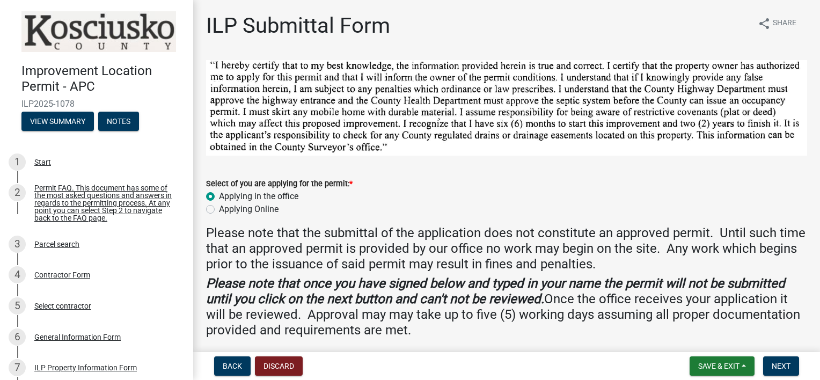
click at [684, 171] on form "Select of you are applying for the permit: * Applying in the office Applying On…" at bounding box center [506, 190] width 601 height 52
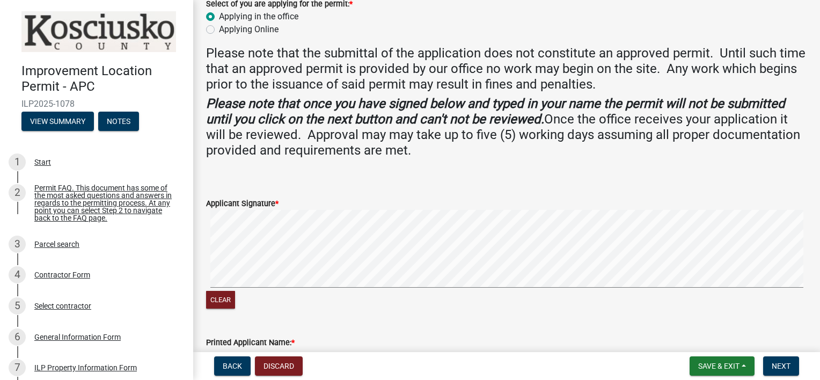
scroll to position [90, 0]
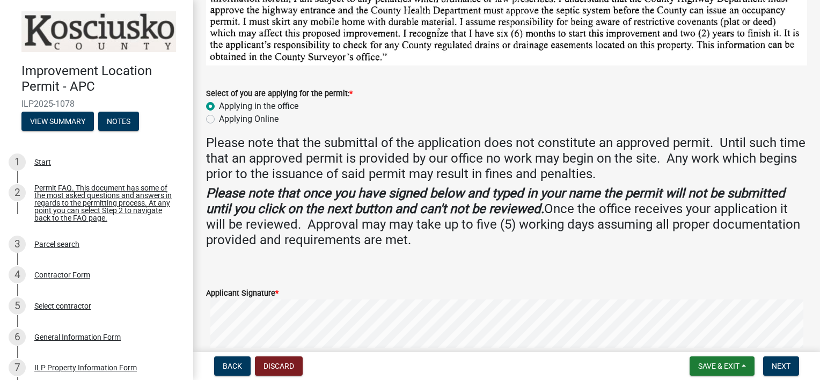
click at [219, 117] on label "Applying Online" at bounding box center [249, 119] width 60 height 13
click at [219, 117] on input "Applying Online" at bounding box center [222, 116] width 7 height 7
radio input "true"
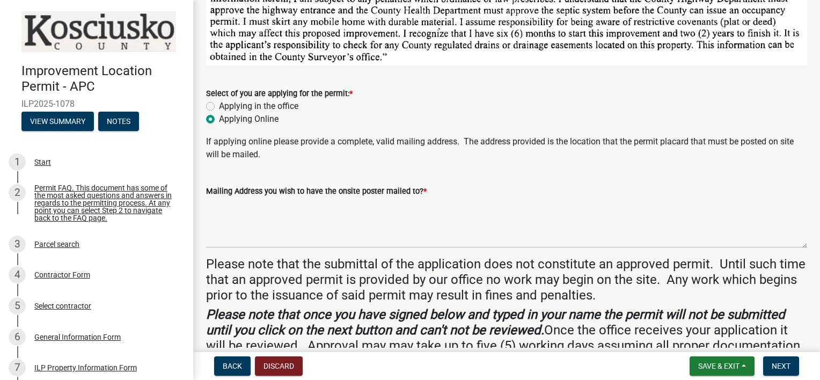
click at [219, 104] on label "Applying in the office" at bounding box center [258, 106] width 79 height 13
click at [219, 104] on input "Applying in the office" at bounding box center [222, 103] width 7 height 7
radio input "true"
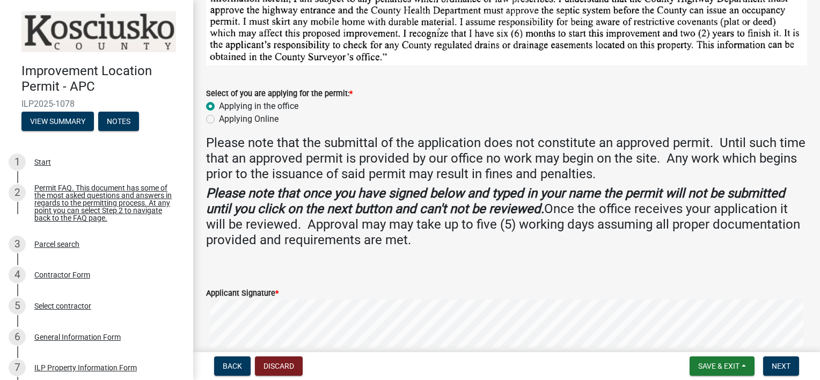
click at [219, 116] on label "Applying Online" at bounding box center [249, 119] width 60 height 13
click at [219, 116] on input "Applying Online" at bounding box center [222, 116] width 7 height 7
radio input "true"
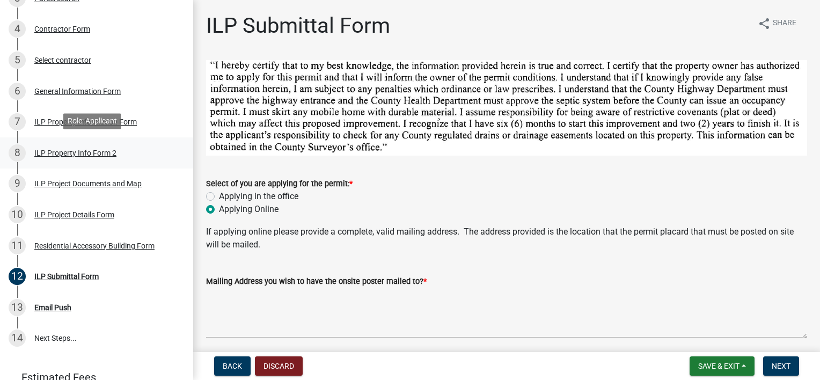
scroll to position [301, 0]
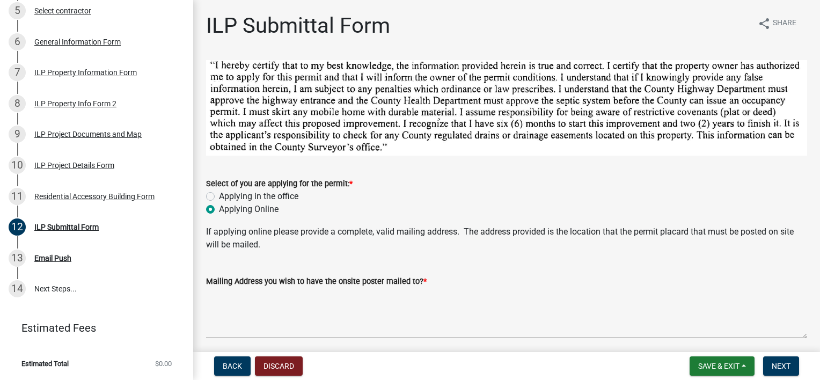
click at [500, 256] on wm-data-entity-input "If applying online please provide a complete, valid mailing address. The addres…" at bounding box center [506, 242] width 601 height 34
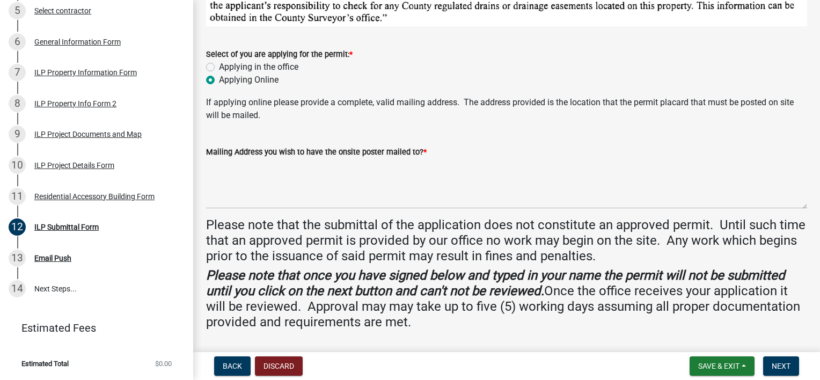
scroll to position [105, 0]
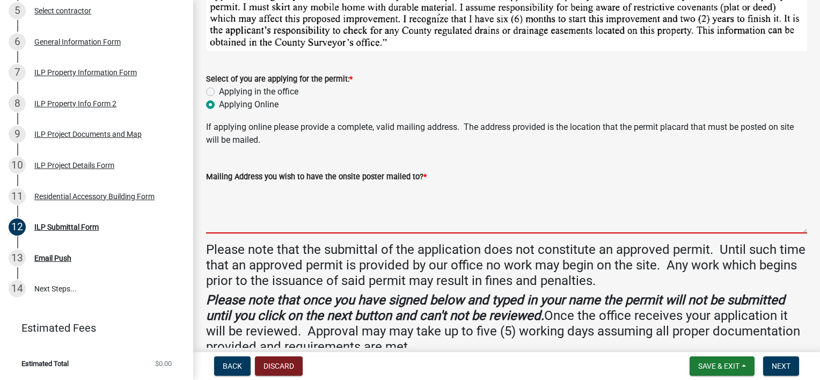
click at [609, 189] on textarea "Mailing Address you wish to have the onsite poster mailed to? *" at bounding box center [506, 208] width 601 height 50
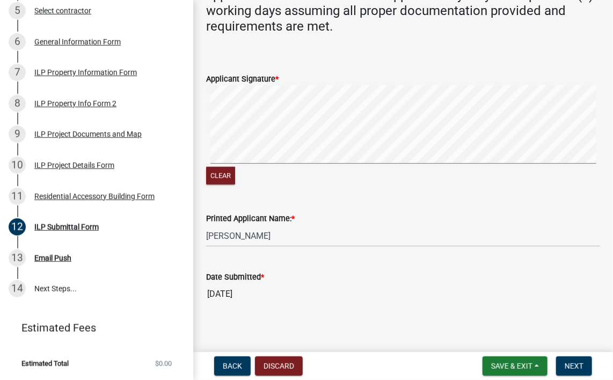
scroll to position [472, 0]
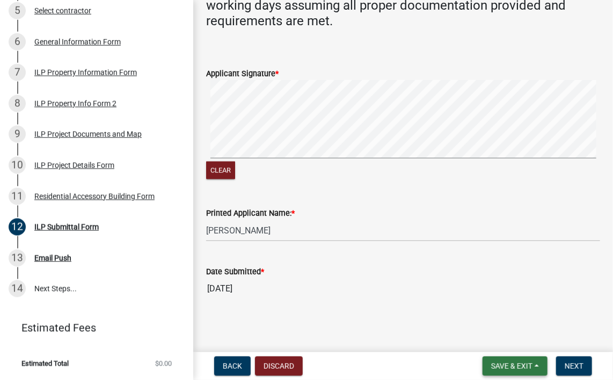
click at [520, 364] on span "Save & Exit" at bounding box center [511, 366] width 41 height 9
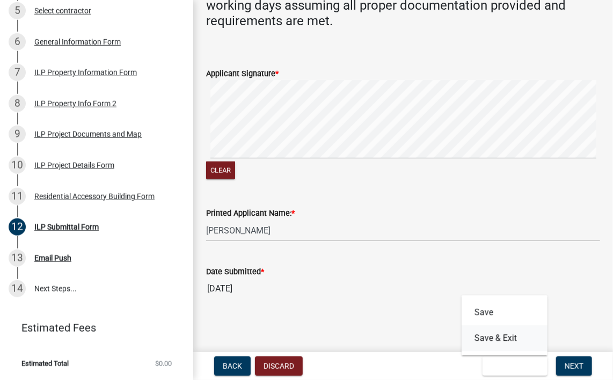
click at [511, 333] on button "Save & Exit" at bounding box center [505, 338] width 86 height 26
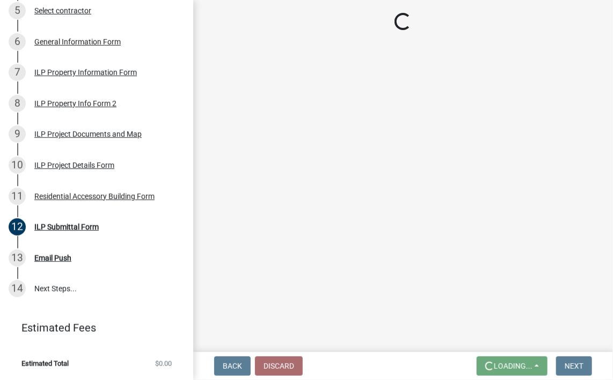
scroll to position [0, 0]
